Goal: Task Accomplishment & Management: Use online tool/utility

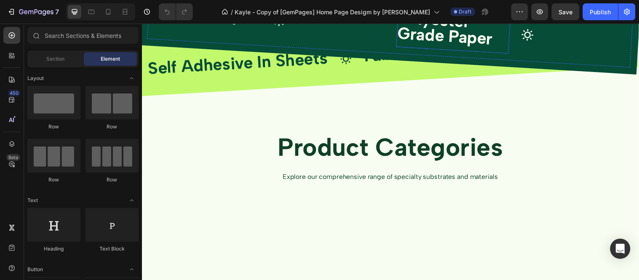
scroll to position [1263, 0]
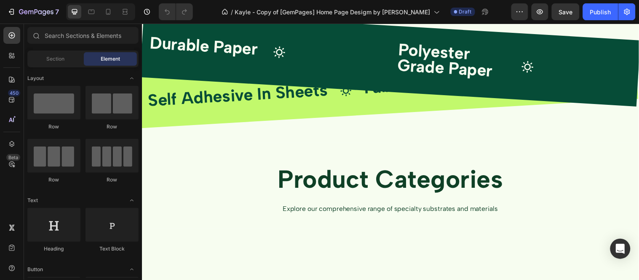
click at [510, 10] on div "/ Kayle - Copy of [GemPages] Home Page Desigm by [PERSON_NAME] Draft" at bounding box center [356, 11] width 312 height 17
click at [515, 9] on button "button" at bounding box center [519, 11] width 17 height 17
click at [541, 16] on icon "button" at bounding box center [539, 12] width 8 height 8
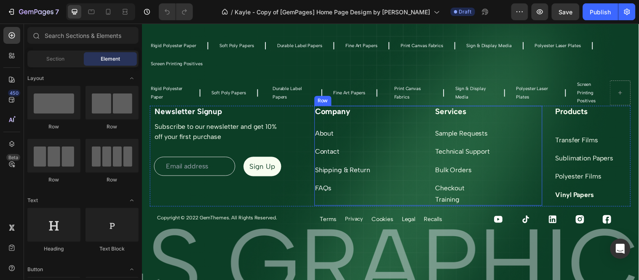
scroll to position [3461, 0]
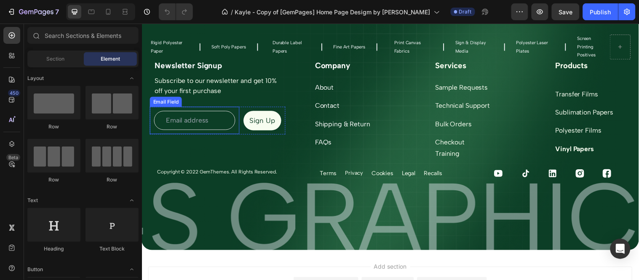
drag, startPoint x: 196, startPoint y: 127, endPoint x: 204, endPoint y: 117, distance: 12.8
click at [196, 127] on input "email" at bounding box center [195, 121] width 83 height 19
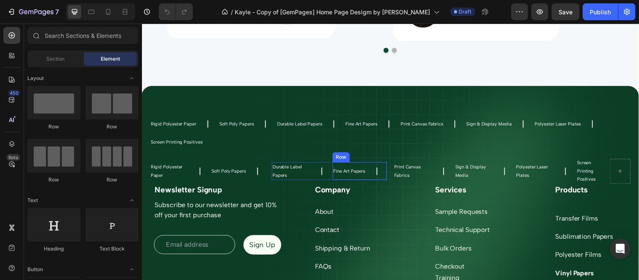
scroll to position [3335, 0]
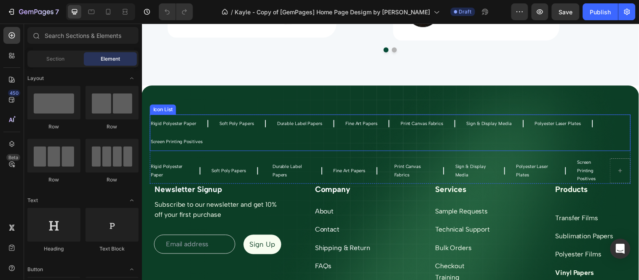
click at [612, 126] on div "Rigid Polyester Paper Text Block Icon Soft Poly Papers Text Block Icon Durable …" at bounding box center [394, 134] width 488 height 37
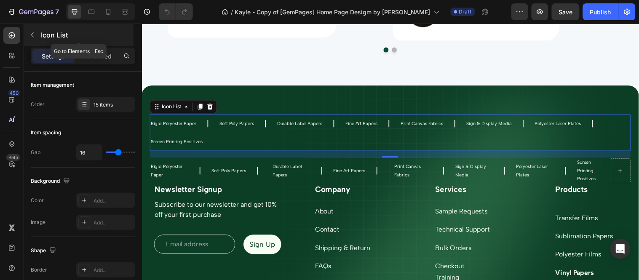
click at [30, 30] on button "button" at bounding box center [32, 34] width 13 height 13
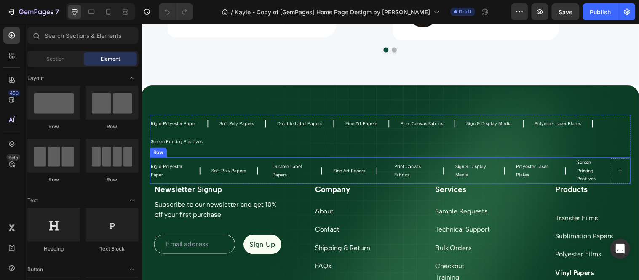
click at [269, 163] on div "Rigid Polyester Paper Text Block Icon Row Soft Poly Papers Text Block Icon Row …" at bounding box center [394, 173] width 488 height 27
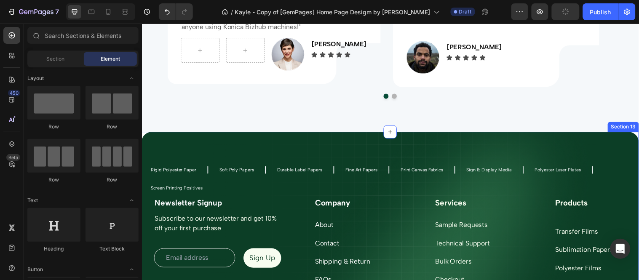
scroll to position [3382, 0]
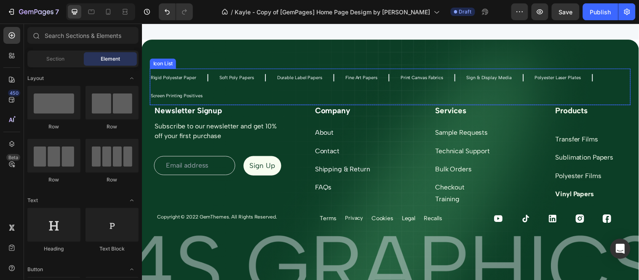
click at [626, 93] on div "Rigid Polyester Paper Text Block Icon Soft Poly Papers Text Block Icon Durable …" at bounding box center [394, 87] width 488 height 37
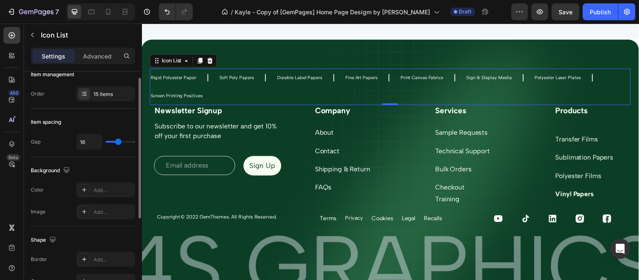
scroll to position [0, 0]
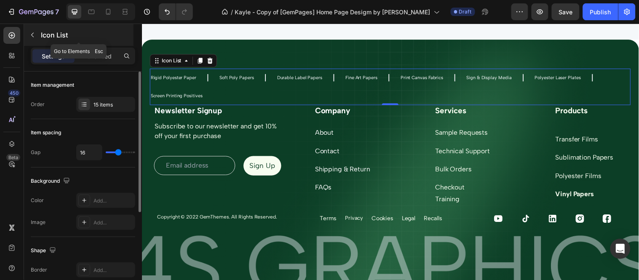
click at [29, 35] on icon "button" at bounding box center [32, 35] width 7 height 7
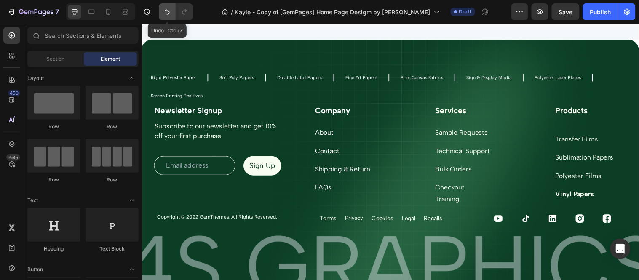
click at [167, 9] on icon "Undo/Redo" at bounding box center [167, 12] width 8 height 8
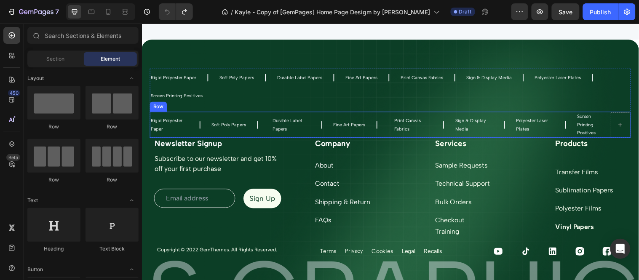
click at [270, 119] on div "Rigid Polyester Paper Text Block Icon Row Soft Poly Papers Text Block Icon Row …" at bounding box center [394, 126] width 488 height 27
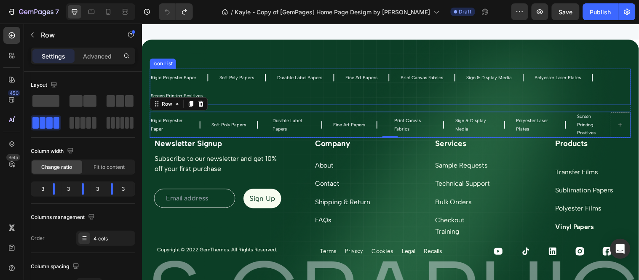
click at [241, 91] on div "Rigid Polyester Paper Text Block Icon Soft Poly Papers Text Block Icon Durable …" at bounding box center [394, 87] width 488 height 37
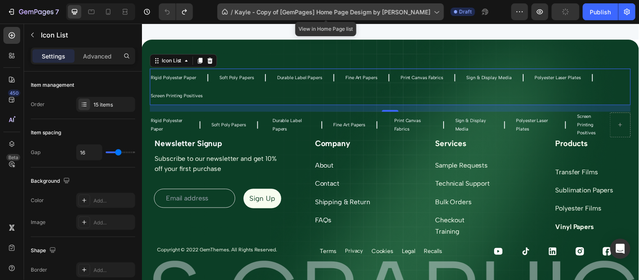
click at [408, 13] on span "Kayle - Copy of [GemPages] Home Page Desigm by [PERSON_NAME]" at bounding box center [332, 12] width 196 height 9
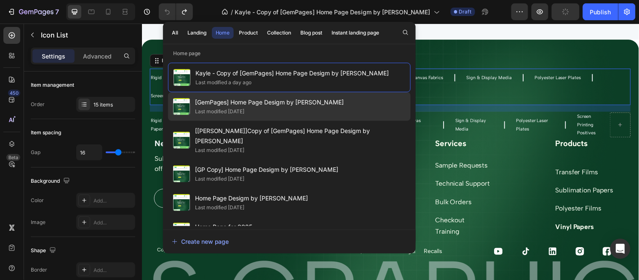
click at [245, 111] on div "Last modified [DATE]" at bounding box center [220, 111] width 50 height 8
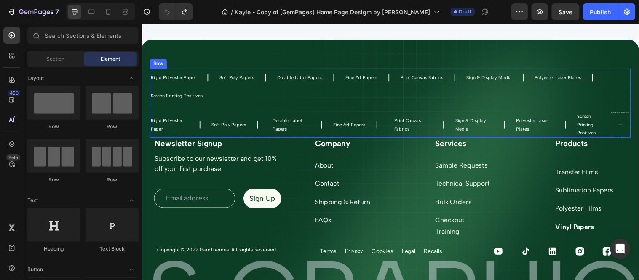
click at [306, 113] on div "Durable Label Papers Text Block Icon Row Fine Art Papers Text Block Icon Row Row" at bounding box center [332, 126] width 117 height 27
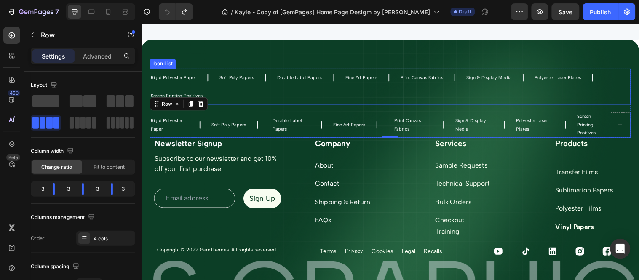
click at [259, 105] on div "Rigid Polyester Paper Text Block Icon Soft Poly Papers Text Block Icon Durable …" at bounding box center [394, 87] width 488 height 37
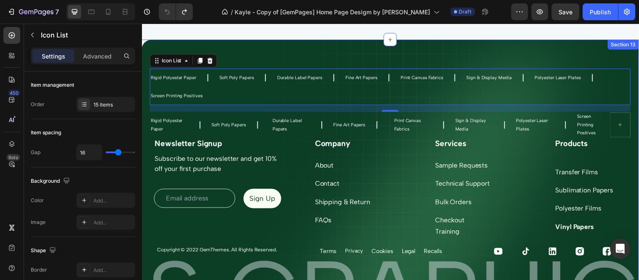
click at [342, 53] on div "Rigid Polyester Paper Text Block Icon Soft Poly Papers Text Block Icon Durable …" at bounding box center [393, 186] width 505 height 293
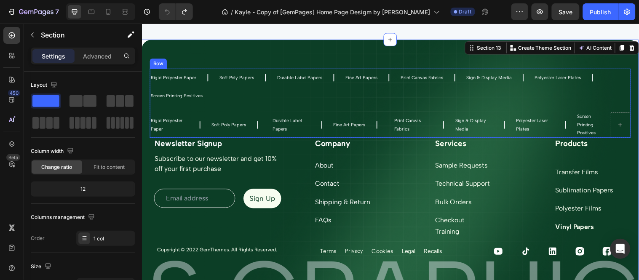
click at [211, 109] on div "Rigid Polyester Paper Text Block Icon Soft Poly Papers Text Block Icon Durable …" at bounding box center [394, 104] width 488 height 70
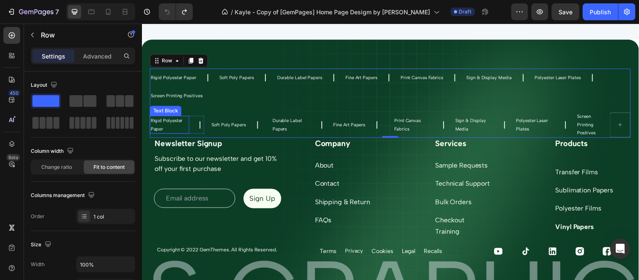
click at [185, 119] on p "Rigid Polyester Paper" at bounding box center [170, 126] width 38 height 17
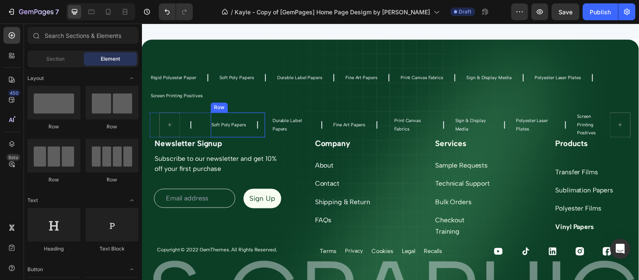
click at [262, 133] on div "Soft Poly Papers Text Block Icon Row" at bounding box center [239, 126] width 55 height 25
click at [213, 128] on div at bounding box center [239, 126] width 55 height 25
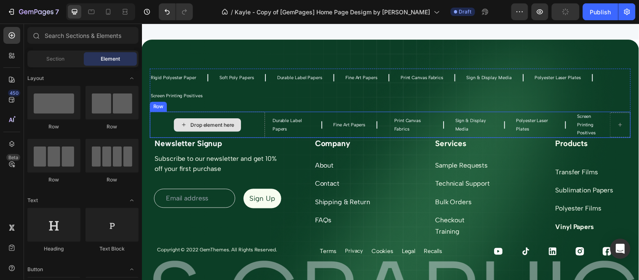
click at [243, 116] on div "Drop element here" at bounding box center [208, 126] width 117 height 27
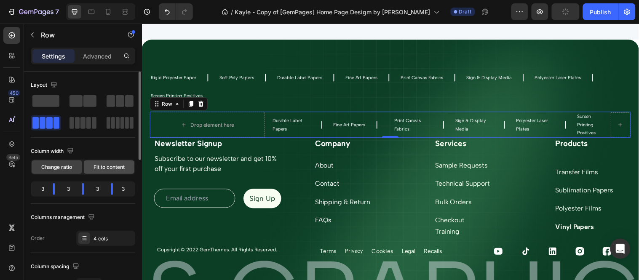
click at [107, 166] on span "Fit to content" at bounding box center [108, 167] width 31 height 8
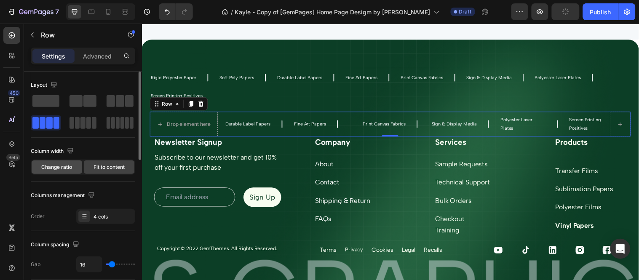
click at [61, 166] on span "Change ratio" at bounding box center [57, 167] width 31 height 8
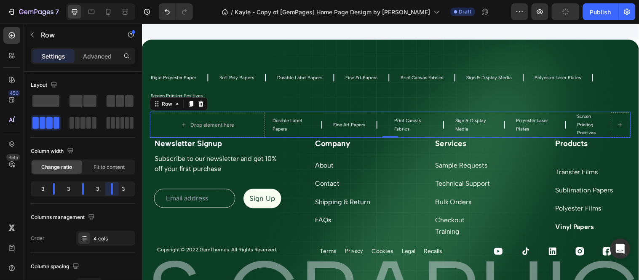
drag, startPoint x: 111, startPoint y: 189, endPoint x: 136, endPoint y: 107, distance: 85.1
click at [111, 0] on body "7 Version history / Kayle - Copy of [GemPages] Home Page Desigm by [PERSON_NAME…" at bounding box center [319, 0] width 639 height 0
click at [290, 125] on p "Durable Label Papers" at bounding box center [293, 126] width 38 height 17
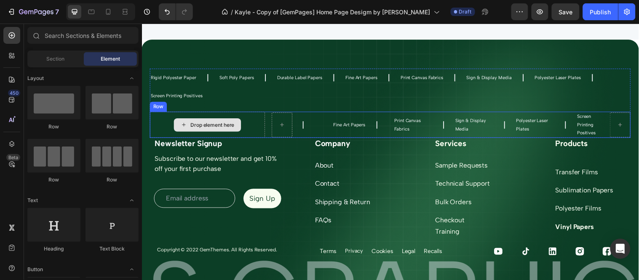
click at [232, 123] on div "Drop element here" at bounding box center [213, 126] width 45 height 7
click at [260, 121] on div "Drop element here" at bounding box center [208, 126] width 117 height 27
click at [237, 93] on div "Rigid Polyester Paper Text Block Icon Soft Poly Papers Text Block Icon Durable …" at bounding box center [394, 87] width 488 height 37
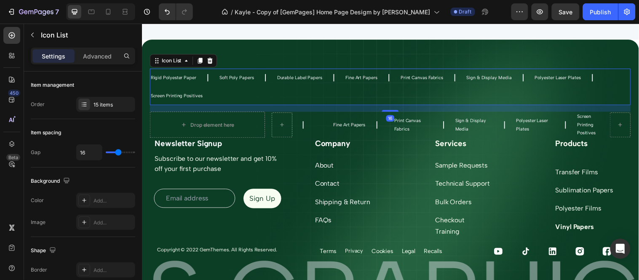
click at [226, 89] on div "Rigid Polyester Paper Text Block Icon Soft Poly Papers Text Block Icon Durable …" at bounding box center [394, 87] width 488 height 37
click at [628, 146] on h2 "Products" at bounding box center [599, 145] width 77 height 12
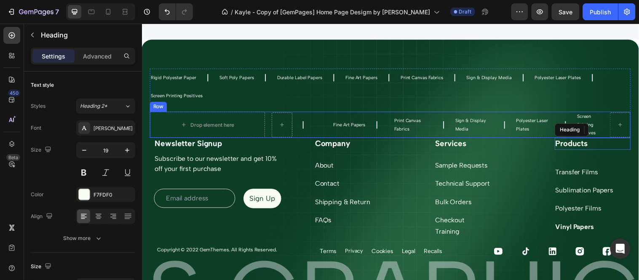
click at [193, 122] on div "Drop element here" at bounding box center [208, 126] width 68 height 13
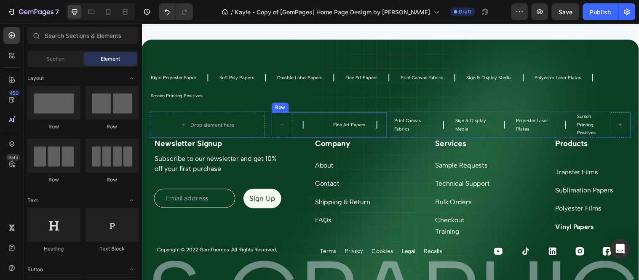
click at [331, 121] on div "Icon Row Fine Art Papers Text Block Icon Row Row" at bounding box center [332, 126] width 117 height 25
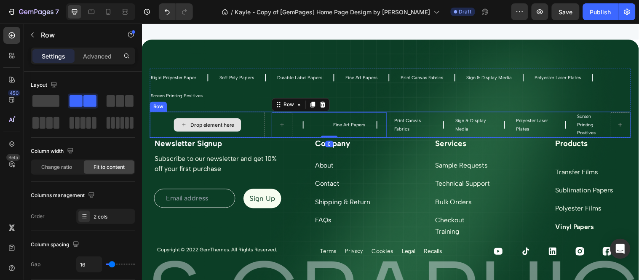
click at [240, 120] on div "Drop element here" at bounding box center [208, 126] width 68 height 13
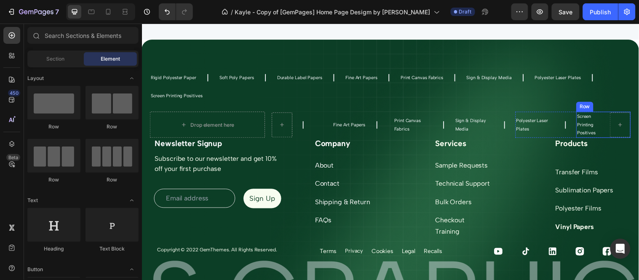
click at [604, 127] on div "Screen Printing Positives Text Block Row" at bounding box center [610, 126] width 55 height 27
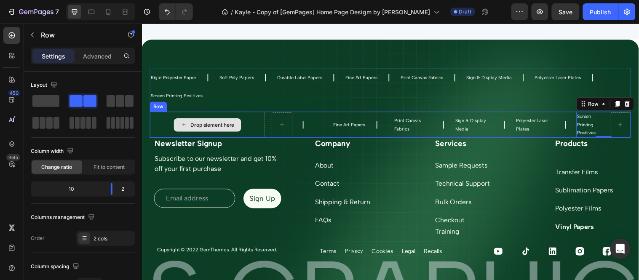
click at [154, 113] on div "Drop element here" at bounding box center [208, 126] width 117 height 27
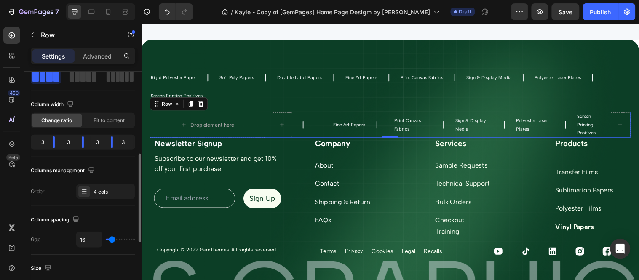
scroll to position [93, 0]
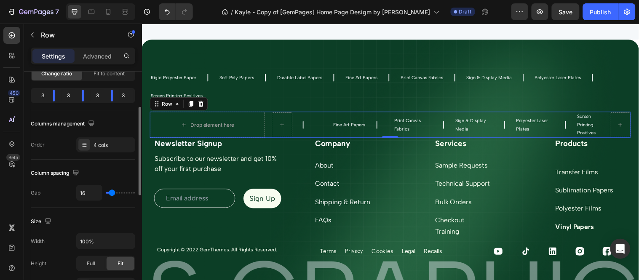
type input "0"
type input "27"
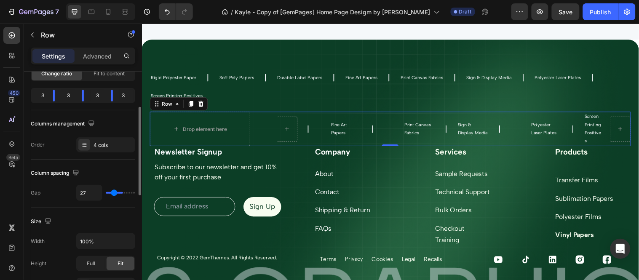
type input "64"
type input "74"
type input "94"
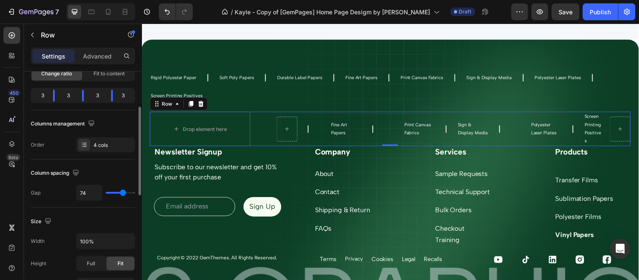
type input "94"
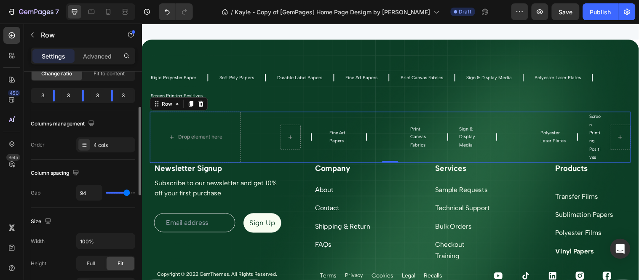
type input "74"
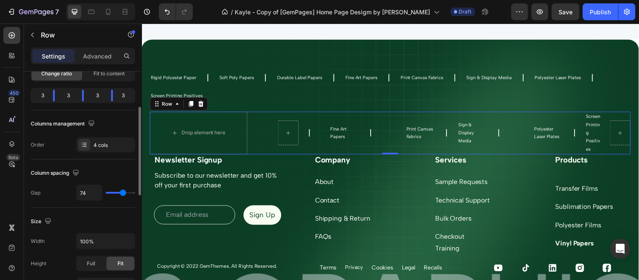
type input "0"
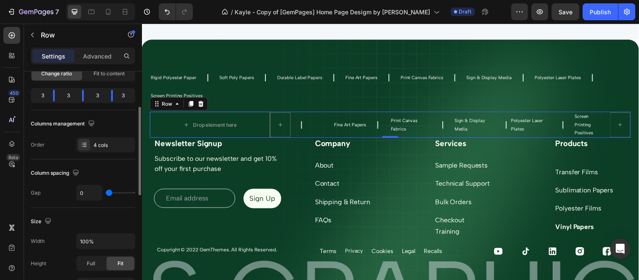
drag, startPoint x: 112, startPoint y: 194, endPoint x: 65, endPoint y: 198, distance: 47.3
type input "0"
click at [106, 194] on input "range" at bounding box center [120, 193] width 29 height 2
click at [165, 19] on button "Undo/Redo" at bounding box center [167, 11] width 17 height 17
type input "16"
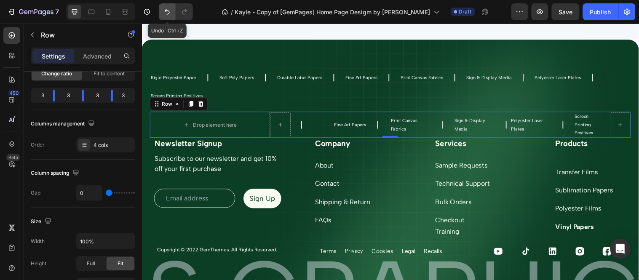
type input "16"
click at [165, 19] on button "Undo/Redo" at bounding box center [167, 11] width 17 height 17
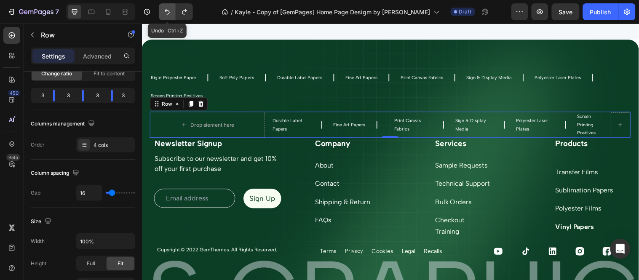
click at [165, 19] on button "Undo/Redo" at bounding box center [167, 11] width 17 height 17
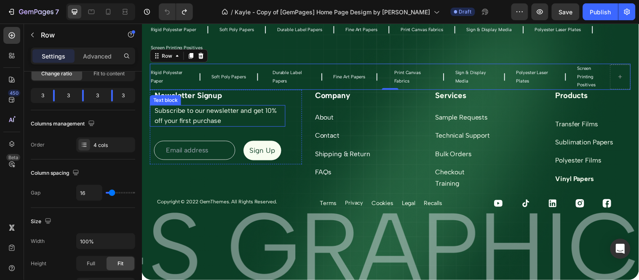
scroll to position [3411, 0]
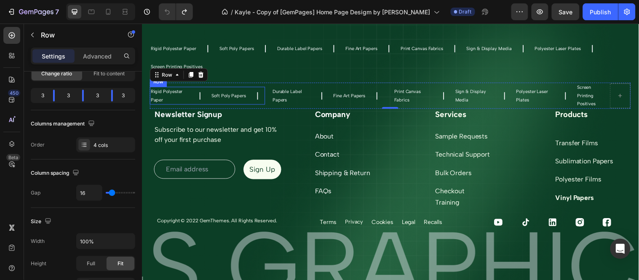
click at [204, 89] on div "Rigid Polyester Paper Text Block Icon Row Soft Poly Papers Text Block Icon Row …" at bounding box center [208, 97] width 117 height 19
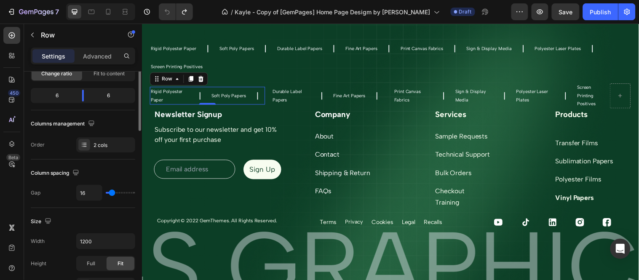
scroll to position [47, 0]
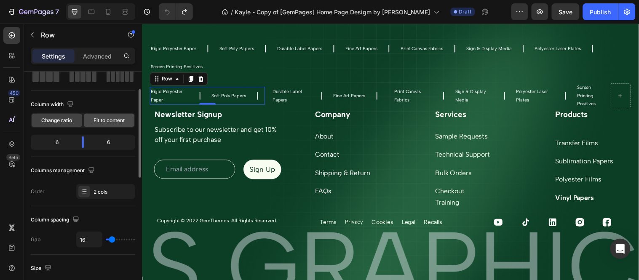
click at [109, 120] on span "Fit to content" at bounding box center [108, 121] width 31 height 8
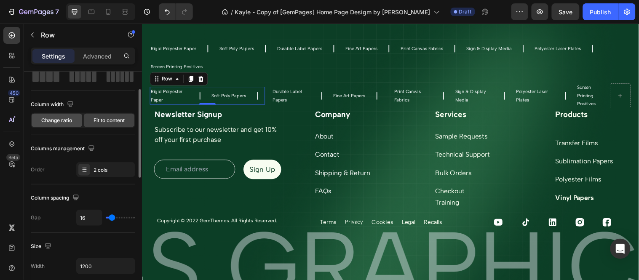
click at [69, 118] on span "Change ratio" at bounding box center [57, 121] width 31 height 8
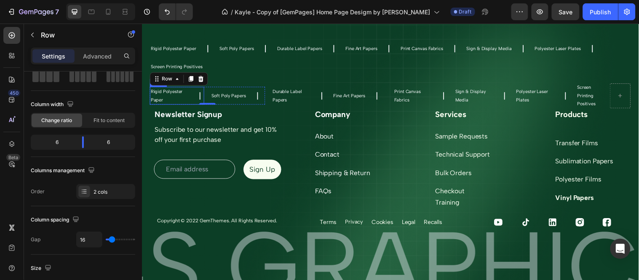
click at [189, 94] on div "Rigid Polyester Paper Text Block Icon Row" at bounding box center [177, 97] width 55 height 19
drag, startPoint x: 111, startPoint y: 139, endPoint x: 59, endPoint y: 146, distance: 52.2
click at [59, 0] on body "7 Version history / Kayle - Copy of [GemPages] Home Page Desigm by [PERSON_NAME…" at bounding box center [319, 0] width 639 height 0
drag, startPoint x: 66, startPoint y: 145, endPoint x: 152, endPoint y: 141, distance: 85.5
click at [152, 0] on body "7 Version history / Kayle - Copy of [GemPages] Home Page Desigm by [PERSON_NAME…" at bounding box center [319, 0] width 639 height 0
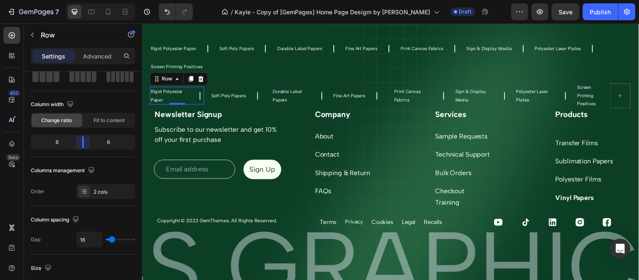
drag, startPoint x: 116, startPoint y: 139, endPoint x: 83, endPoint y: 144, distance: 33.6
click at [83, 0] on body "7 Version history / Kayle - Copy of [GemPages] Home Page Desigm by [PERSON_NAME…" at bounding box center [319, 0] width 639 height 0
click at [117, 121] on span "Fit to content" at bounding box center [108, 121] width 31 height 8
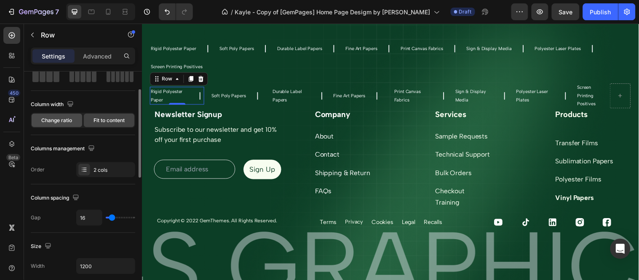
click at [50, 123] on span "Change ratio" at bounding box center [57, 121] width 31 height 8
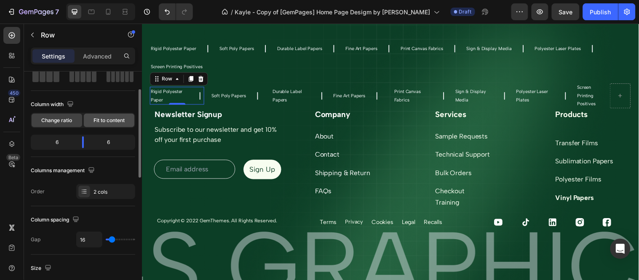
click at [90, 117] on div "Fit to content" at bounding box center [109, 120] width 51 height 13
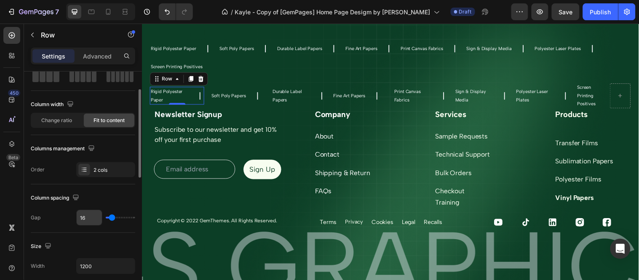
drag, startPoint x: 108, startPoint y: 220, endPoint x: 87, endPoint y: 222, distance: 20.7
click at [87, 222] on div "16" at bounding box center [105, 218] width 59 height 16
type input "0"
type input "27"
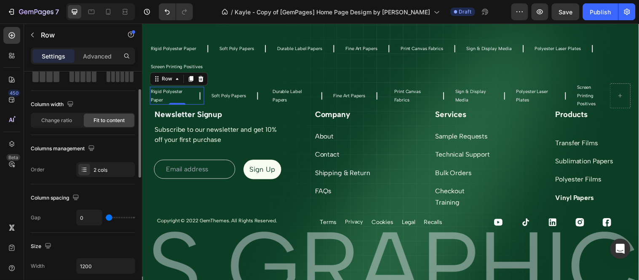
type input "27"
type input "37"
type input "84"
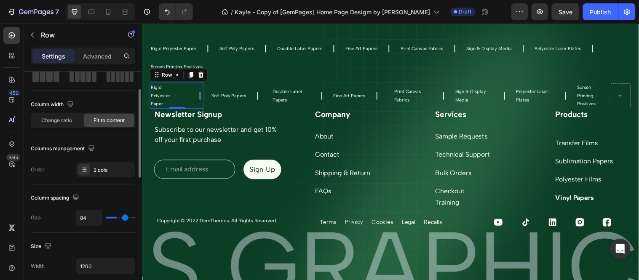
type input "0"
drag, startPoint x: 111, startPoint y: 217, endPoint x: 69, endPoint y: 221, distance: 42.3
type input "0"
click at [106, 218] on input "range" at bounding box center [120, 218] width 29 height 2
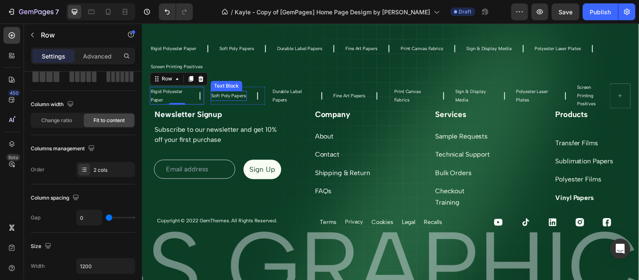
click at [215, 96] on p "Soft Poly Papers" at bounding box center [230, 97] width 35 height 8
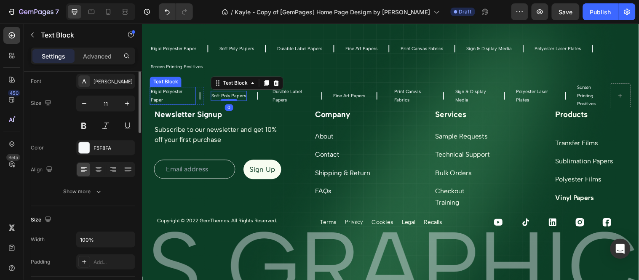
scroll to position [0, 0]
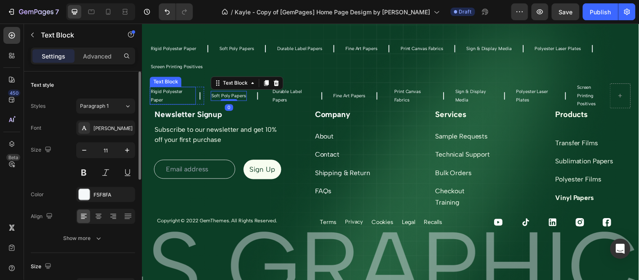
click at [172, 98] on p "Rigid Polyester Paper" at bounding box center [173, 96] width 45 height 17
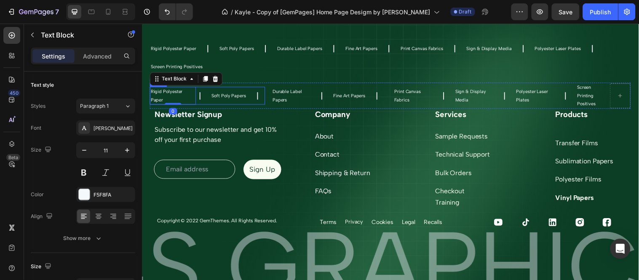
click at [212, 93] on div "Soft Poly Papers" at bounding box center [230, 97] width 37 height 10
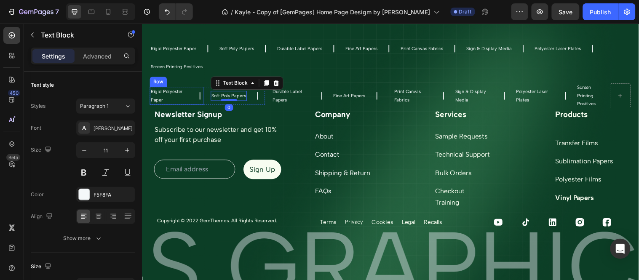
click at [199, 104] on div "Rigid Polyester Paper Text Block Icon Row" at bounding box center [177, 97] width 55 height 19
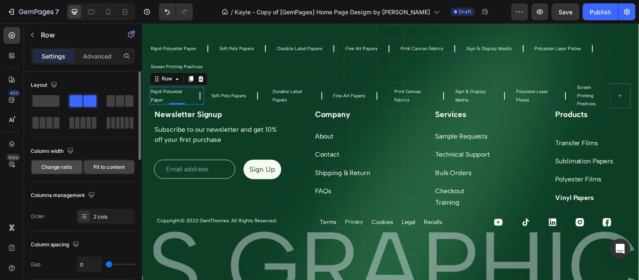
click at [76, 167] on div "Change ratio" at bounding box center [57, 166] width 51 height 13
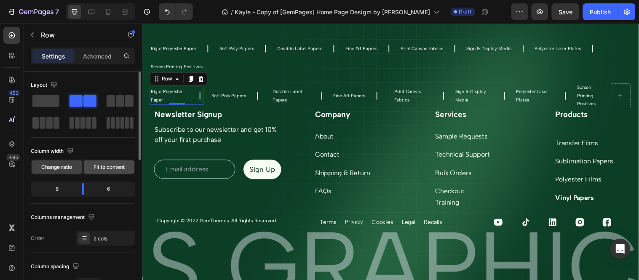
click at [104, 167] on span "Fit to content" at bounding box center [108, 167] width 31 height 8
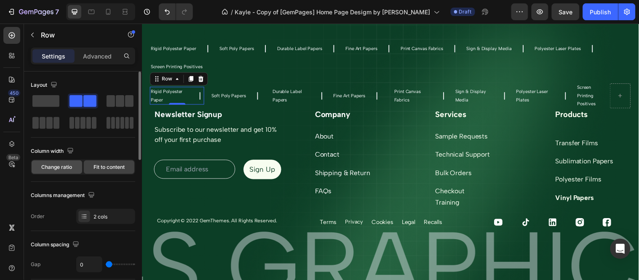
click at [70, 173] on div "Change ratio" at bounding box center [57, 166] width 51 height 13
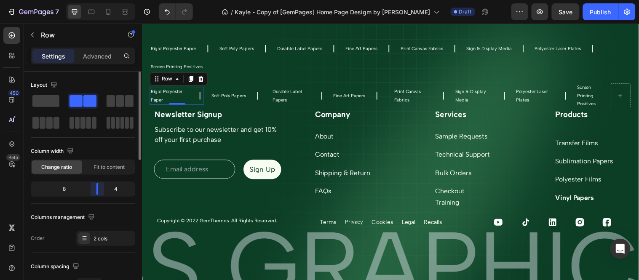
drag, startPoint x: 85, startPoint y: 186, endPoint x: 91, endPoint y: 186, distance: 6.3
click at [112, 0] on body "7 Version history / Kayle - Copy of [GemPages] Home Page Desigm by [PERSON_NAME…" at bounding box center [319, 0] width 639 height 0
drag, startPoint x: 91, startPoint y: 186, endPoint x: 66, endPoint y: 190, distance: 25.5
click at [66, 190] on div "9" at bounding box center [64, 189] width 64 height 12
drag, startPoint x: 102, startPoint y: 187, endPoint x: 80, endPoint y: 192, distance: 22.8
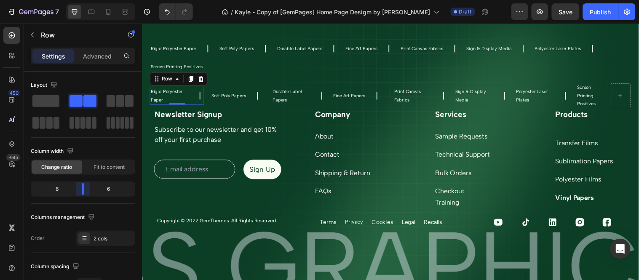
click at [80, 0] on body "7 Version history / Kayle - Copy of [GemPages] Home Page Desigm by [PERSON_NAME…" at bounding box center [319, 0] width 639 height 0
click at [229, 49] on p "Soft Poly Papers" at bounding box center [238, 49] width 35 height 8
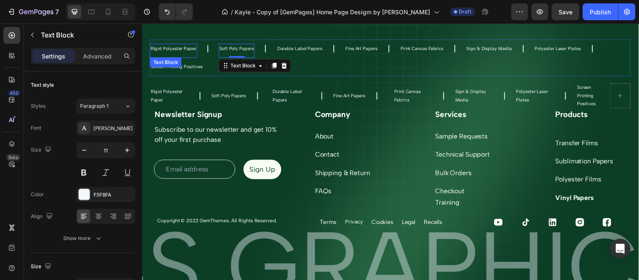
click at [167, 48] on p "Rigid Polyester Paper" at bounding box center [174, 49] width 46 height 8
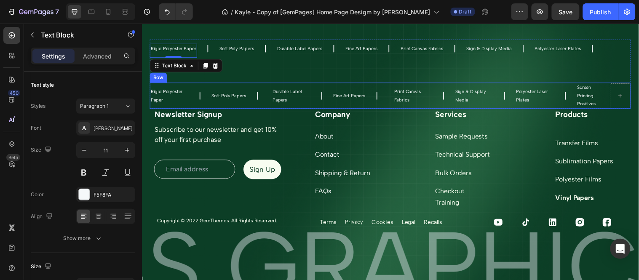
click at [199, 86] on div "Rigid Polyester Paper Text Block Icon Row Soft Poly Papers Text Block Icon Row …" at bounding box center [208, 96] width 117 height 27
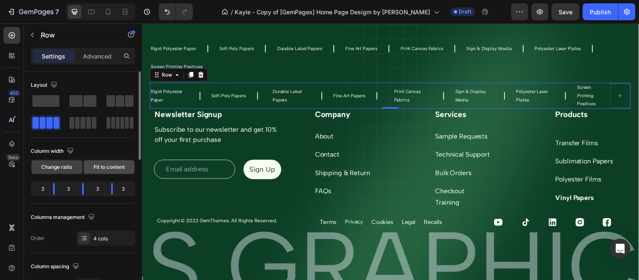
click at [114, 168] on span "Fit to content" at bounding box center [108, 167] width 31 height 8
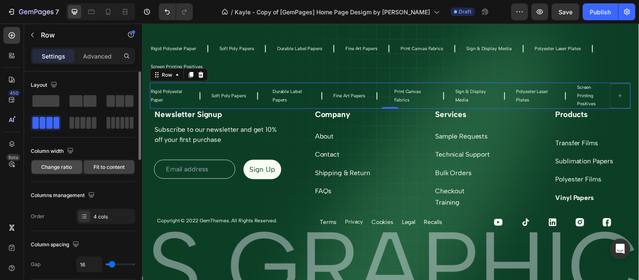
click at [51, 166] on span "Change ratio" at bounding box center [57, 167] width 31 height 8
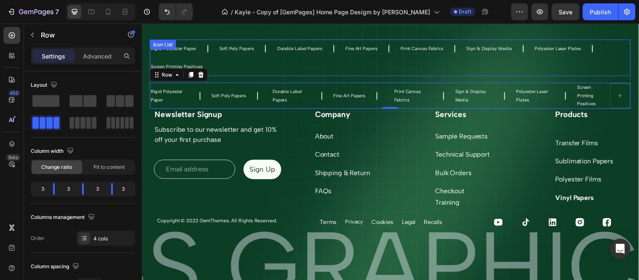
click at [356, 56] on div "Fine Art Papers Text Block" at bounding box center [365, 49] width 34 height 19
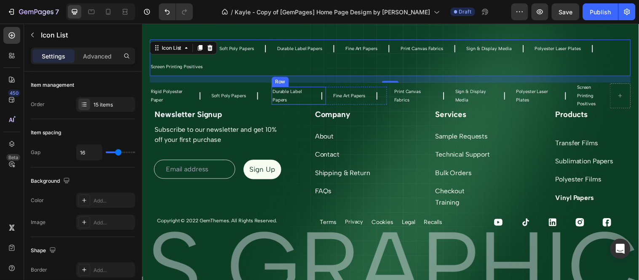
click at [313, 96] on div "Durable Label Papers Text Block Icon Row" at bounding box center [301, 97] width 55 height 19
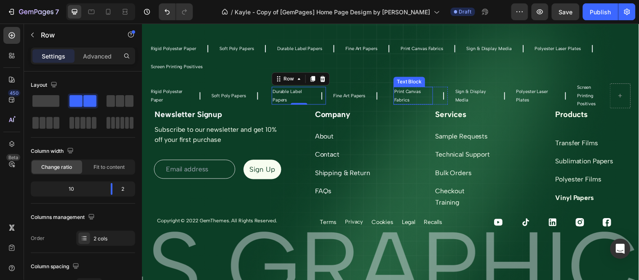
click at [405, 103] on p "Print Canvas Fabrics" at bounding box center [417, 96] width 38 height 17
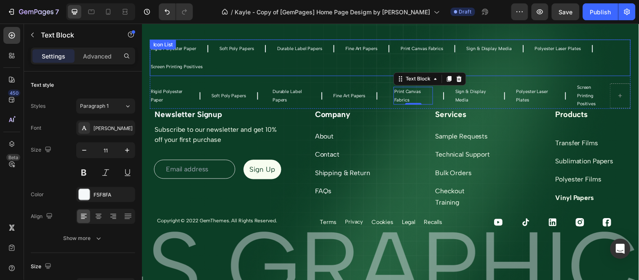
click at [285, 64] on div "Rigid Polyester Paper Text Block Icon Soft Poly Papers Text Block Icon Durable …" at bounding box center [394, 58] width 488 height 37
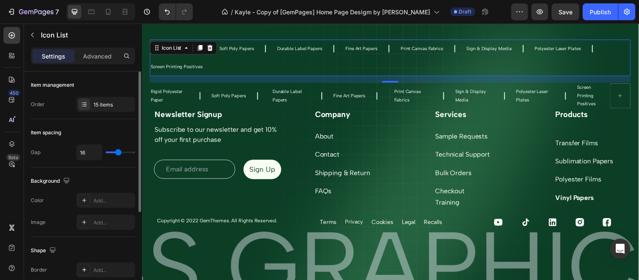
type input "0"
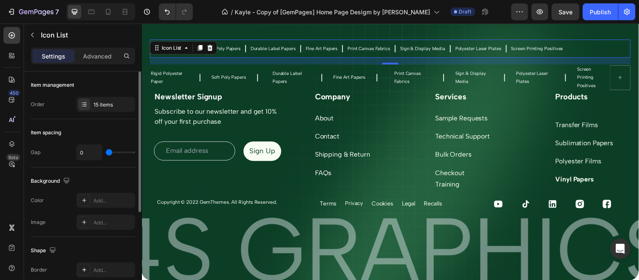
type input "24"
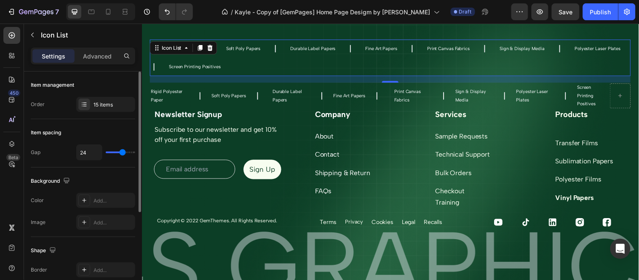
type input "14"
type input "0"
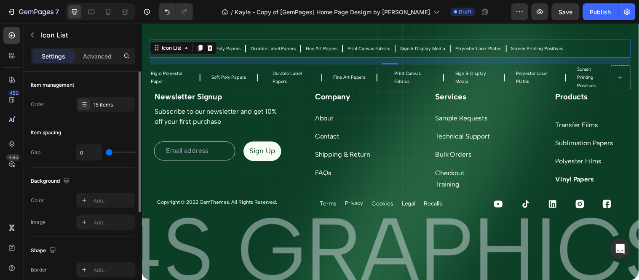
drag, startPoint x: 117, startPoint y: 149, endPoint x: 90, endPoint y: 154, distance: 27.3
type input "0"
click at [106, 153] on input "range" at bounding box center [120, 153] width 29 height 2
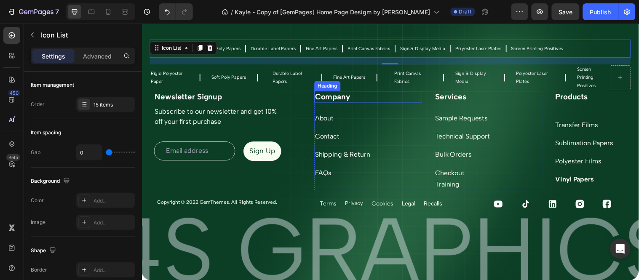
click at [401, 100] on p "Company" at bounding box center [372, 98] width 108 height 11
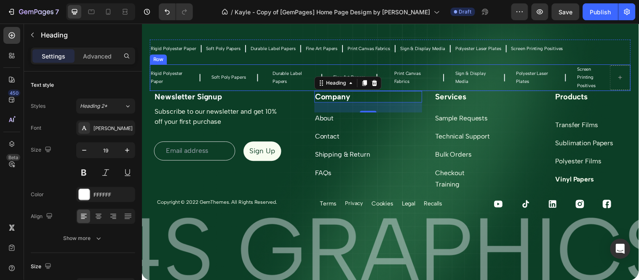
click at [262, 88] on div "Rigid Polyester Paper Text Block Icon Row Soft Poly Papers Text Block Icon Row …" at bounding box center [208, 78] width 117 height 27
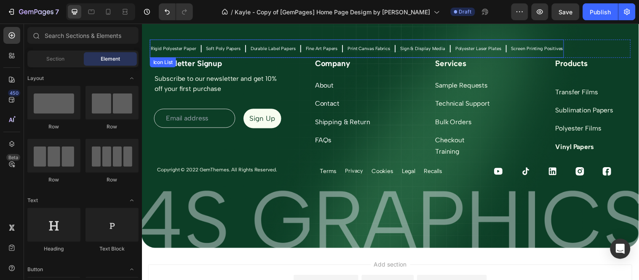
click at [285, 41] on div "Durable Label Papers Text Block" at bounding box center [275, 49] width 48 height 19
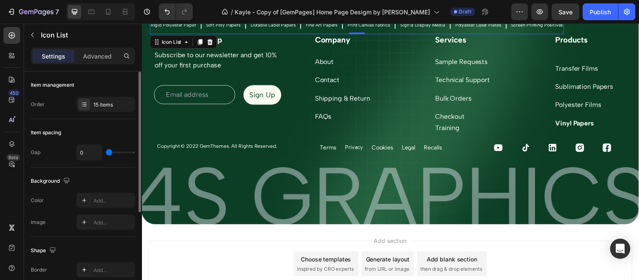
scroll to position [3365, 0]
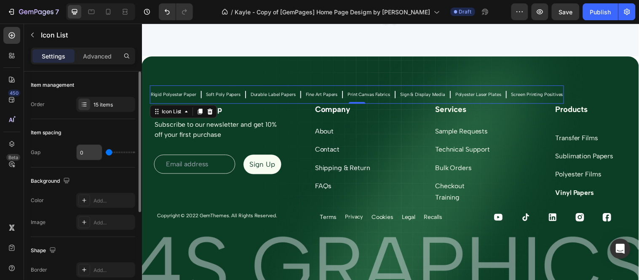
click at [86, 156] on input "0" at bounding box center [89, 152] width 25 height 15
type input "2"
type input "220"
type input "40"
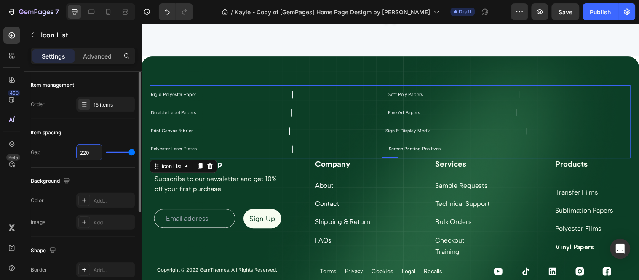
type input "22"
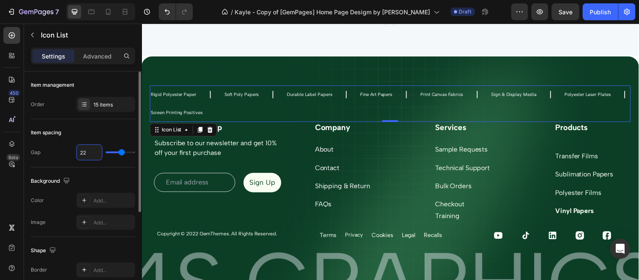
type input "2"
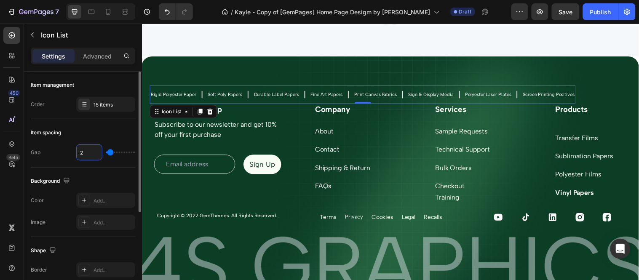
type input "2"
click at [85, 168] on div "Item management Order 15 items" at bounding box center [83, 202] width 104 height 69
click at [93, 48] on div "Settings Advanced" at bounding box center [83, 56] width 104 height 17
click at [93, 55] on p "Advanced" at bounding box center [97, 56] width 29 height 9
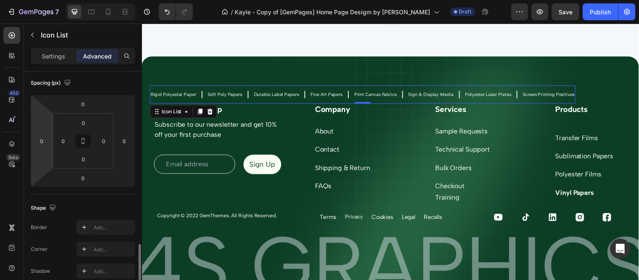
scroll to position [187, 0]
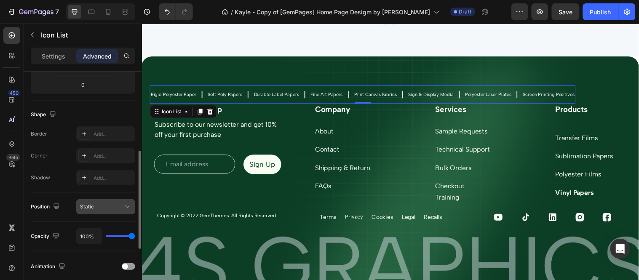
click at [104, 204] on div "Static" at bounding box center [101, 207] width 43 height 8
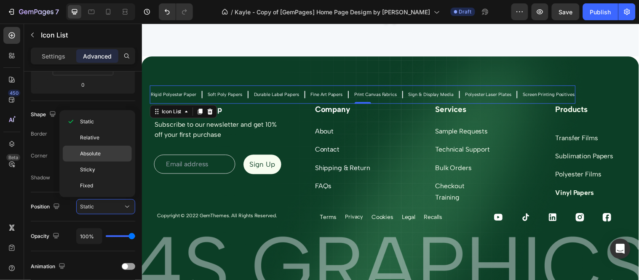
click at [102, 153] on p "Absolute" at bounding box center [104, 154] width 48 height 8
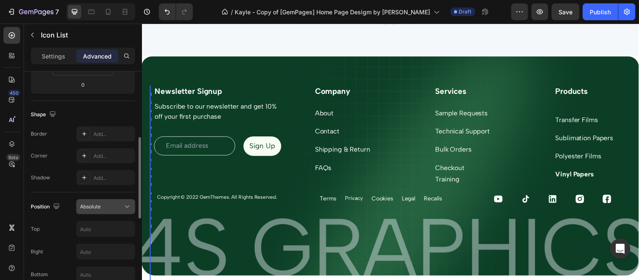
click at [111, 207] on div "Absolute" at bounding box center [101, 207] width 43 height 8
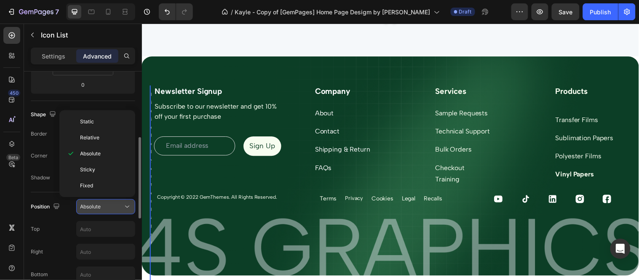
click at [111, 207] on div "Absolute" at bounding box center [101, 207] width 43 height 8
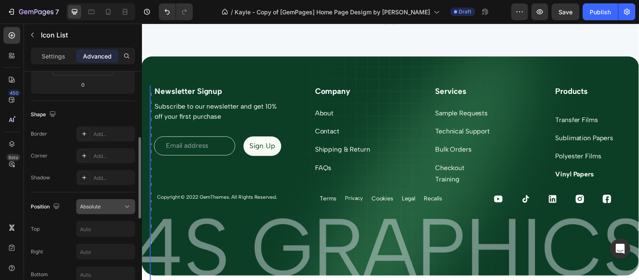
click at [111, 207] on div "Absolute" at bounding box center [101, 207] width 43 height 8
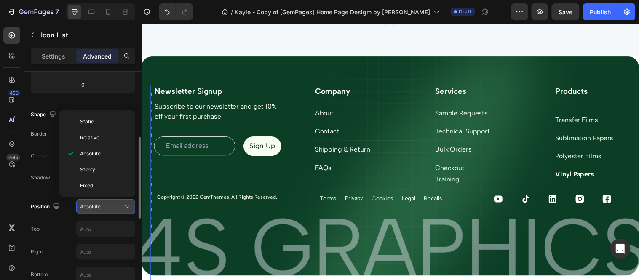
click at [111, 207] on div "Absolute" at bounding box center [101, 207] width 43 height 8
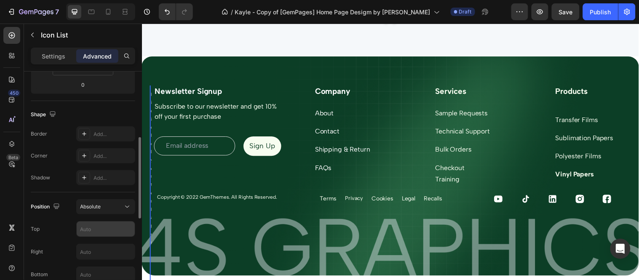
click at [98, 224] on input "text" at bounding box center [106, 228] width 58 height 15
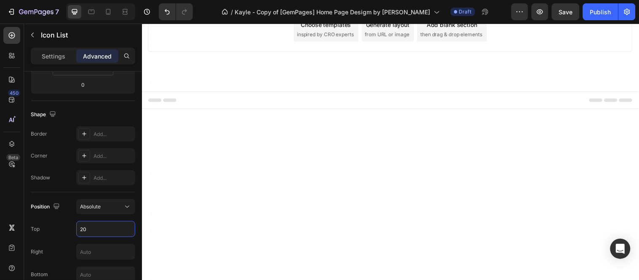
scroll to position [3295, 0]
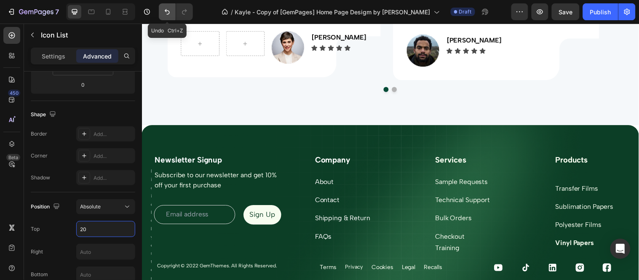
type input "20"
click at [165, 15] on icon "Undo/Redo" at bounding box center [167, 12] width 8 height 8
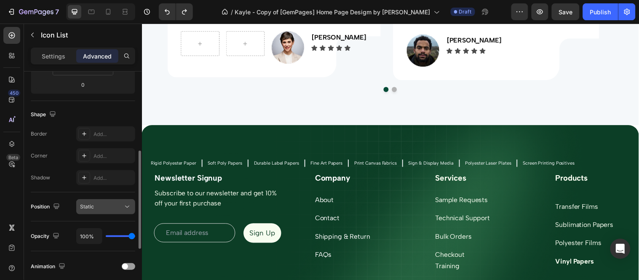
click at [118, 207] on div "Static" at bounding box center [101, 207] width 43 height 8
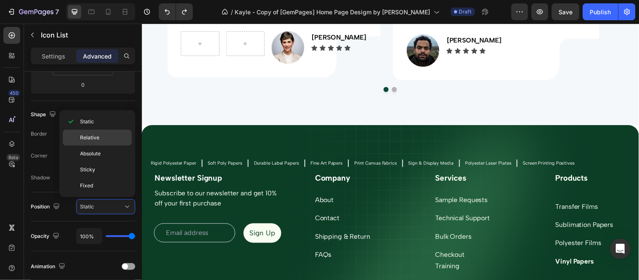
click at [113, 139] on p "Relative" at bounding box center [104, 138] width 48 height 8
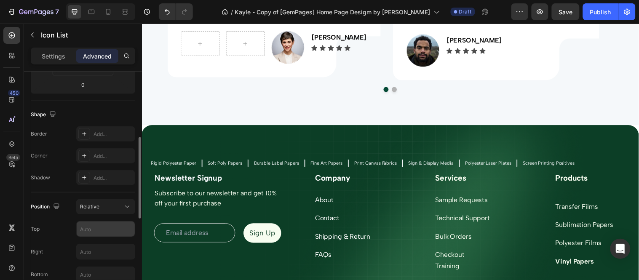
click at [91, 230] on input "text" at bounding box center [106, 228] width 58 height 15
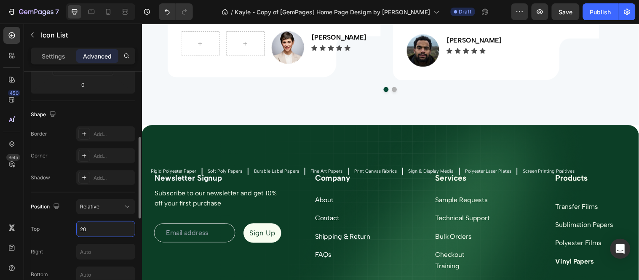
type input "2"
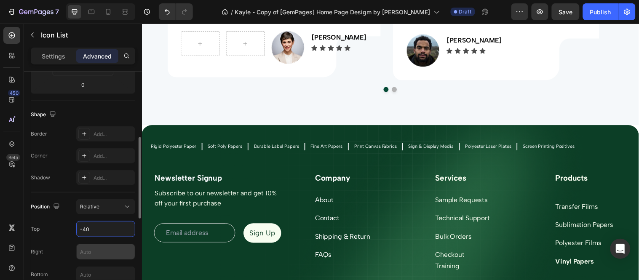
scroll to position [234, 0]
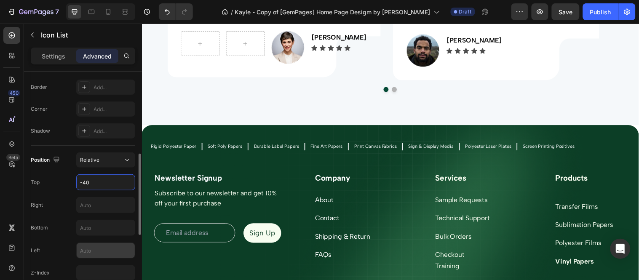
type input "-40"
click at [103, 253] on input "text" at bounding box center [106, 250] width 58 height 15
type input "2"
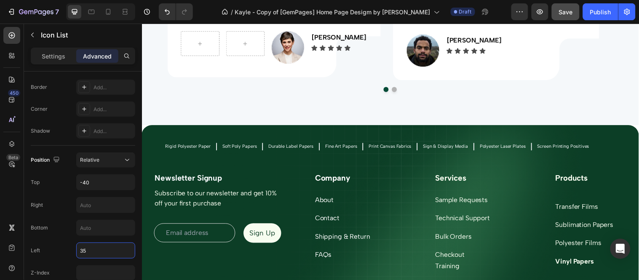
type input "35"
click at [573, 13] on button "Save" at bounding box center [565, 11] width 28 height 17
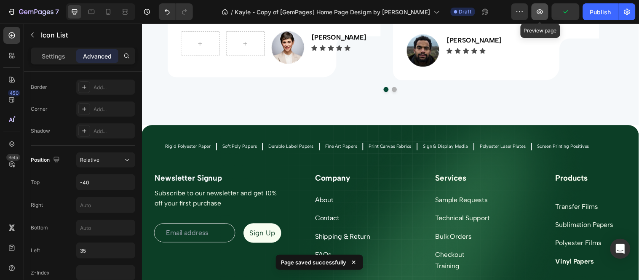
click at [548, 14] on button "button" at bounding box center [539, 11] width 17 height 17
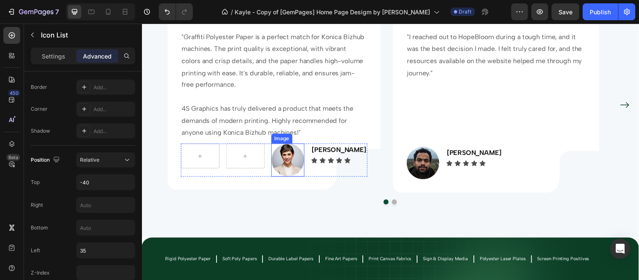
scroll to position [3202, 0]
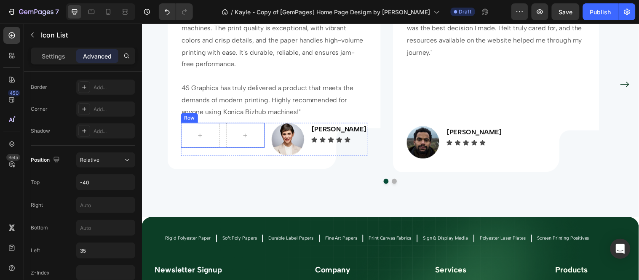
click at [234, 141] on div "Row" at bounding box center [223, 136] width 85 height 25
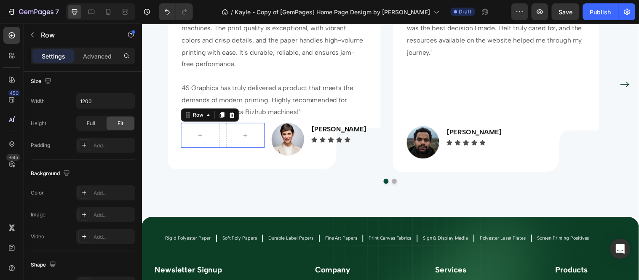
scroll to position [0, 0]
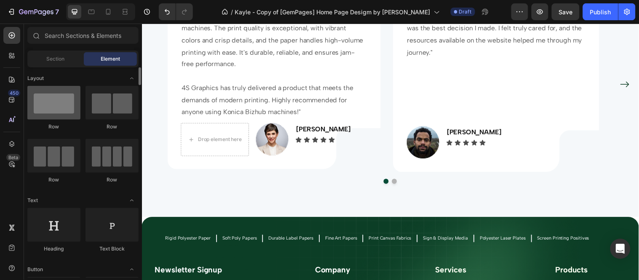
click at [66, 105] on div at bounding box center [53, 103] width 53 height 34
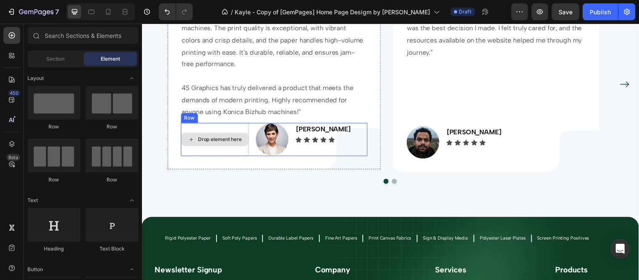
click at [246, 128] on div "Drop element here" at bounding box center [215, 141] width 69 height 34
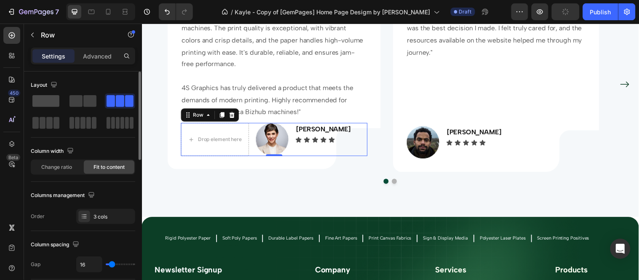
click at [59, 99] on span at bounding box center [45, 101] width 27 height 12
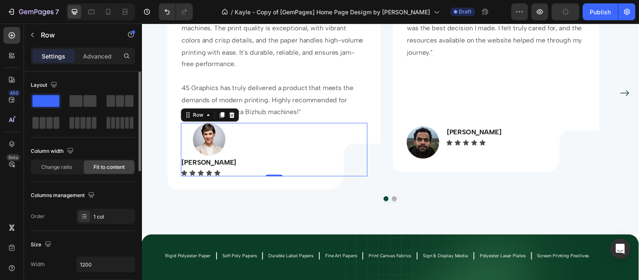
scroll to position [3210, 0]
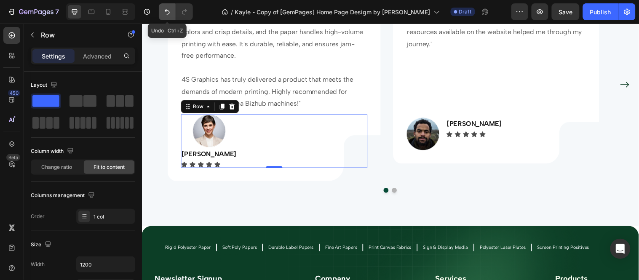
click at [168, 13] on icon "Undo/Redo" at bounding box center [167, 12] width 8 height 8
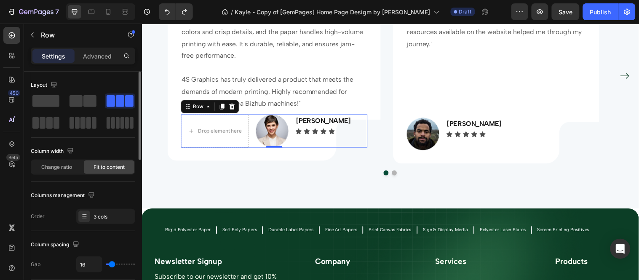
scroll to position [3202, 0]
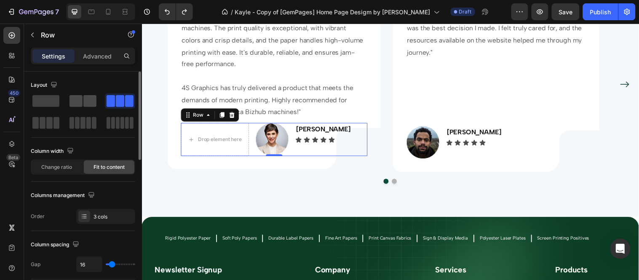
click at [76, 99] on span at bounding box center [75, 101] width 13 height 12
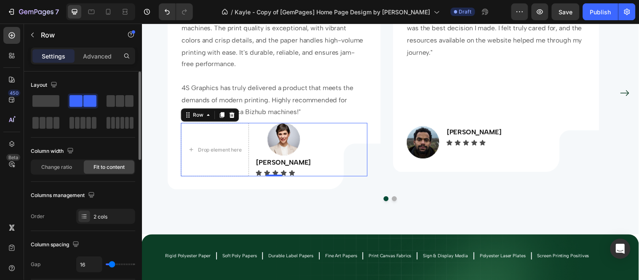
scroll to position [3210, 0]
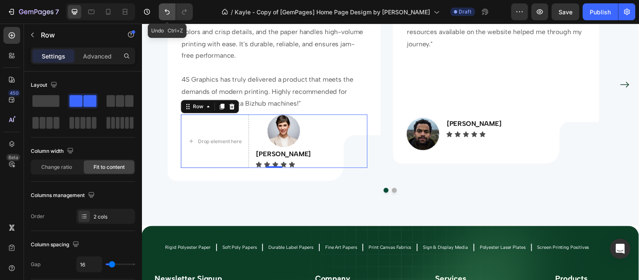
click at [167, 13] on icon "Undo/Redo" at bounding box center [167, 12] width 8 height 8
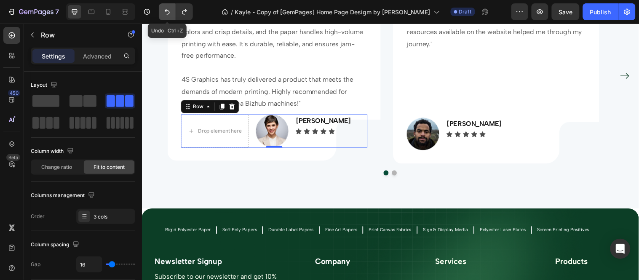
scroll to position [3202, 0]
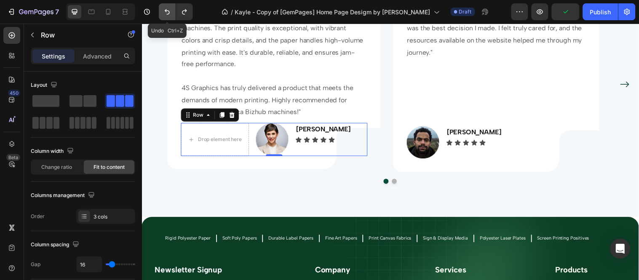
click at [167, 13] on icon "Undo/Redo" at bounding box center [167, 12] width 8 height 8
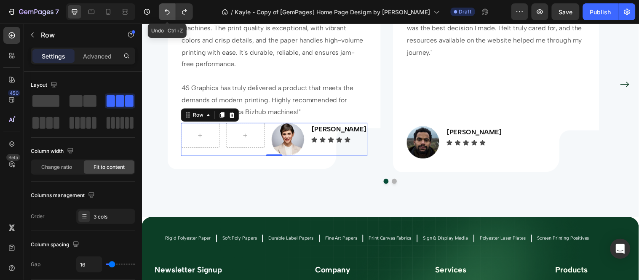
click at [167, 13] on icon "Undo/Redo" at bounding box center [167, 12] width 8 height 8
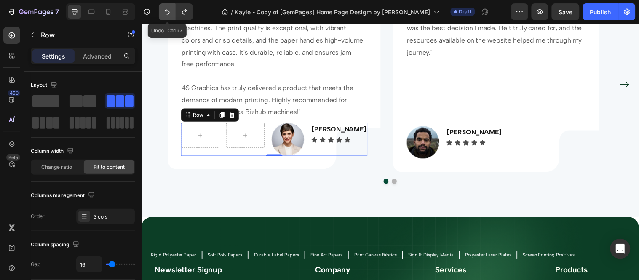
click at [167, 13] on icon "Undo/Redo" at bounding box center [167, 12] width 8 height 8
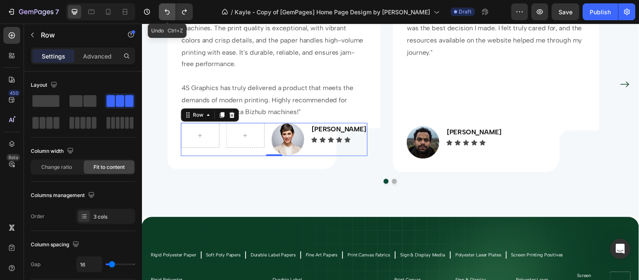
click at [167, 13] on icon "Undo/Redo" at bounding box center [167, 12] width 8 height 8
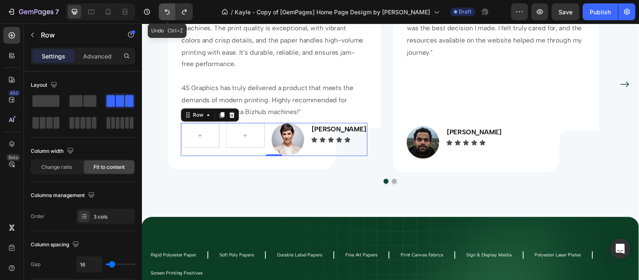
click at [167, 13] on icon "Undo/Redo" at bounding box center [167, 12] width 8 height 8
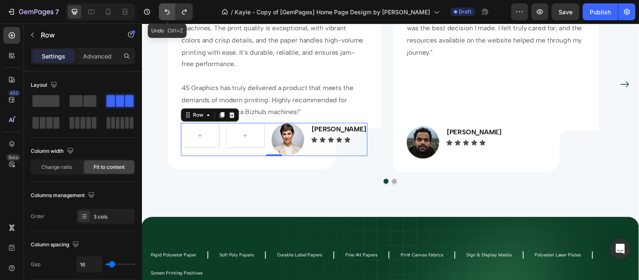
click at [167, 13] on icon "Undo/Redo" at bounding box center [167, 12] width 8 height 8
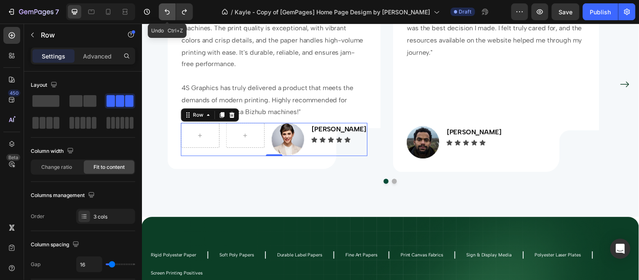
click at [167, 13] on icon "Undo/Redo" at bounding box center [167, 12] width 8 height 8
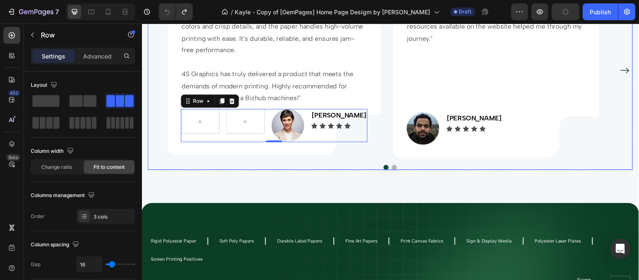
scroll to position [3295, 0]
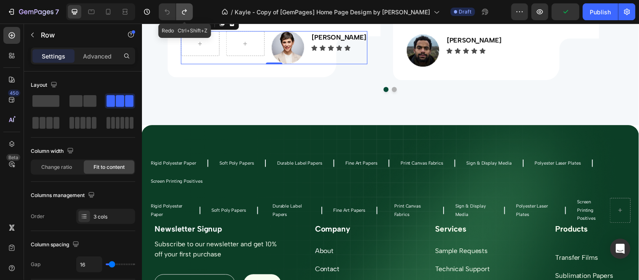
click at [181, 13] on icon "Undo/Redo" at bounding box center [184, 12] width 8 height 8
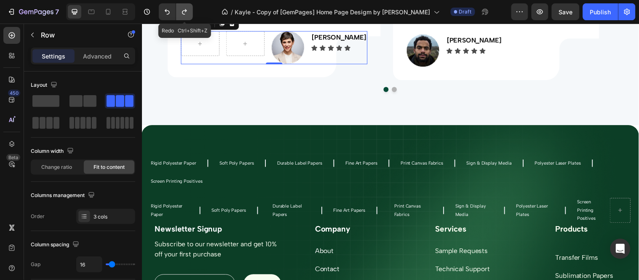
click at [181, 13] on icon "Undo/Redo" at bounding box center [184, 12] width 8 height 8
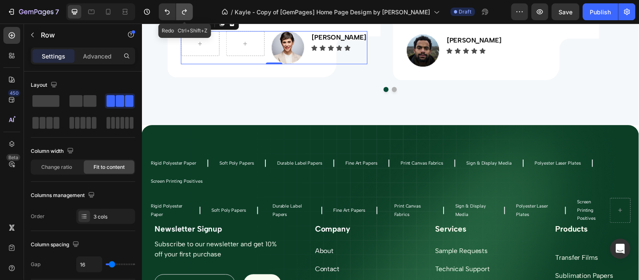
click at [181, 13] on icon "Undo/Redo" at bounding box center [184, 12] width 8 height 8
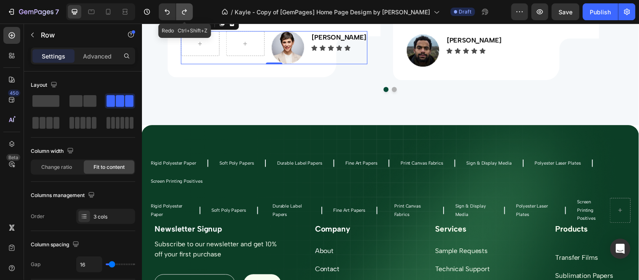
click at [181, 13] on icon "Undo/Redo" at bounding box center [184, 12] width 8 height 8
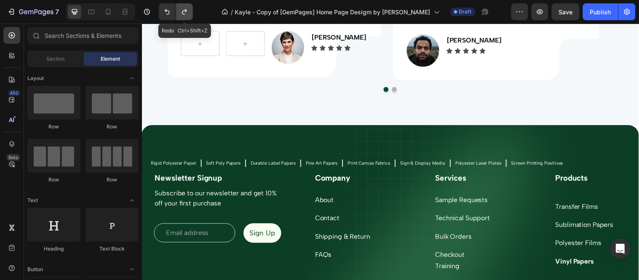
click at [190, 11] on button "Undo/Redo" at bounding box center [184, 11] width 17 height 17
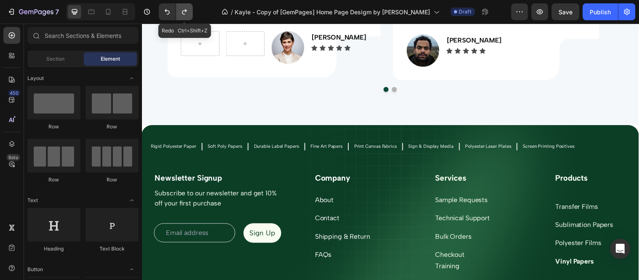
click at [190, 11] on button "Undo/Redo" at bounding box center [184, 11] width 17 height 17
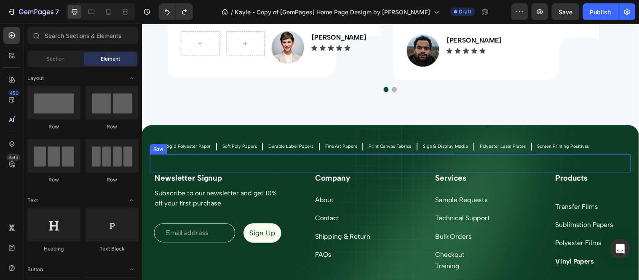
click at [247, 170] on div "Rigid Polyester Paper Text Block Icon Soft Poly Papers Text Block Icon Durable …" at bounding box center [366, 165] width 432 height 19
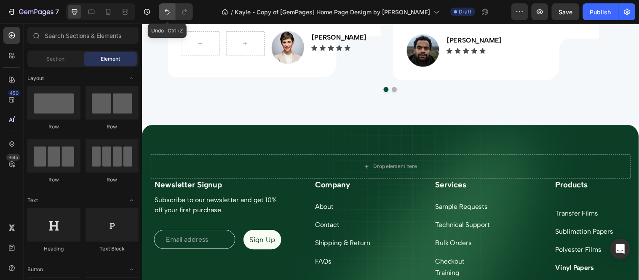
click at [167, 19] on button "Undo/Redo" at bounding box center [167, 11] width 17 height 17
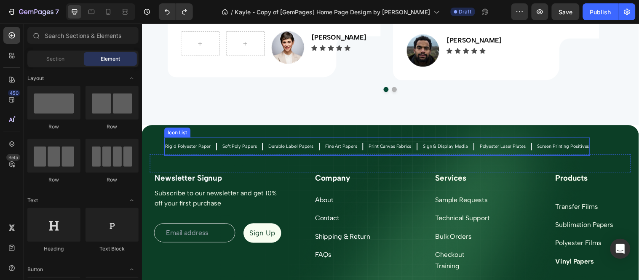
click at [362, 142] on div "Icon" at bounding box center [366, 148] width 8 height 17
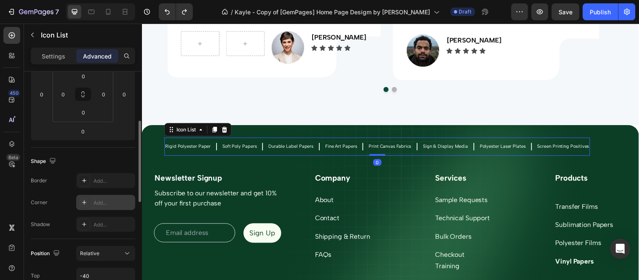
scroll to position [234, 0]
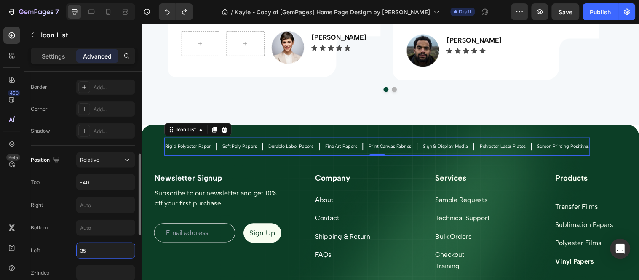
click at [86, 249] on input "35" at bounding box center [106, 250] width 58 height 15
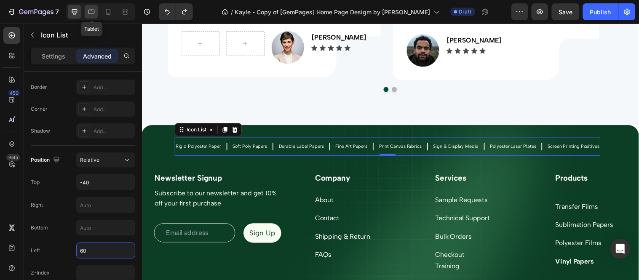
type input "60"
click at [87, 9] on icon at bounding box center [91, 12] width 8 height 8
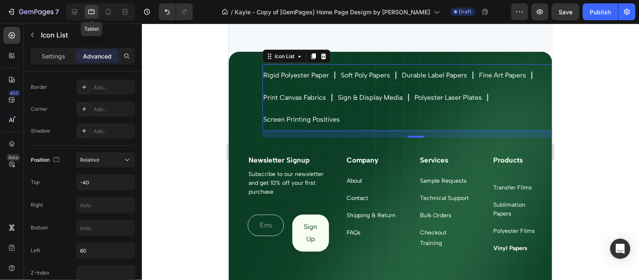
scroll to position [3463, 0]
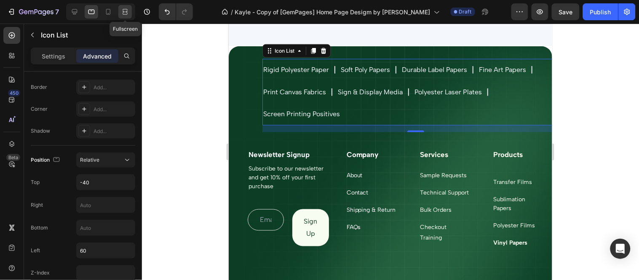
click at [123, 13] on icon at bounding box center [123, 12] width 3 height 2
type input "0"
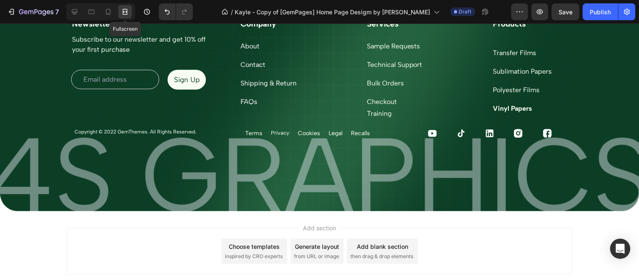
scroll to position [3369, 0]
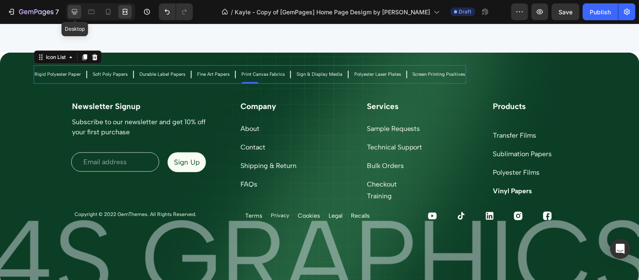
click at [75, 11] on icon at bounding box center [74, 12] width 8 height 8
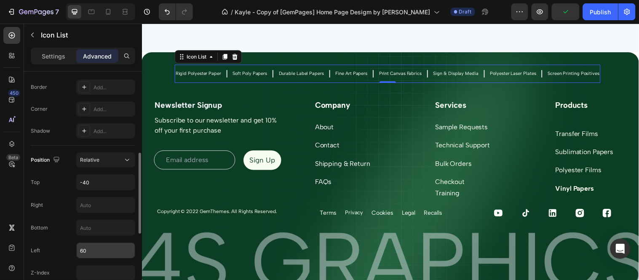
click at [100, 250] on input "60" at bounding box center [106, 250] width 58 height 15
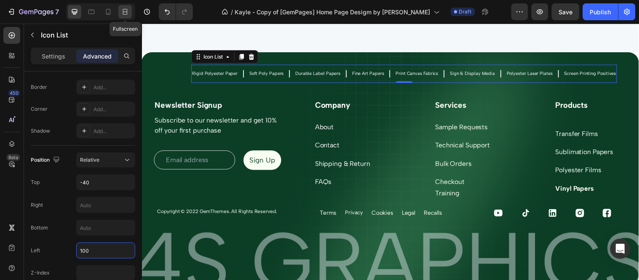
click at [123, 18] on div at bounding box center [124, 11] width 13 height 13
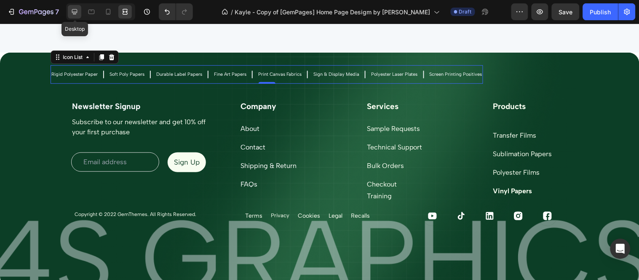
click at [75, 17] on div at bounding box center [74, 11] width 13 height 13
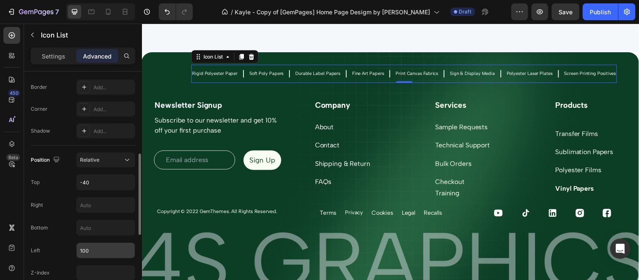
click at [100, 253] on input "100" at bounding box center [106, 250] width 58 height 15
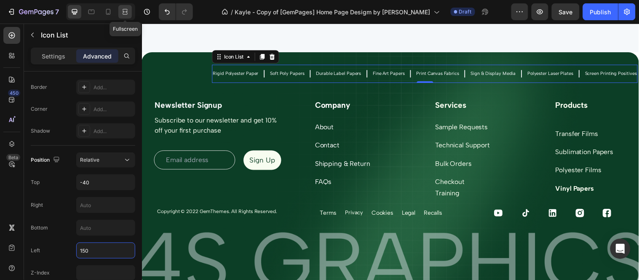
type input "150"
click at [125, 13] on icon at bounding box center [123, 12] width 3 height 2
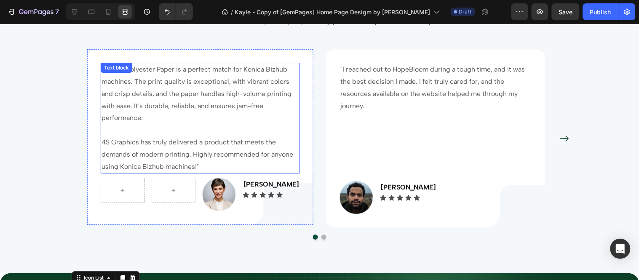
scroll to position [3147, 0]
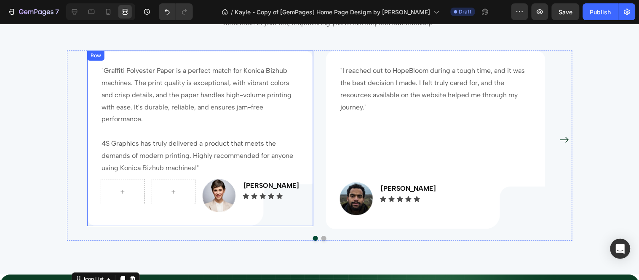
click at [302, 155] on div ""Graffiti Polyester Paper is a perfect match for Konica Bizhub machines. The pr…" at bounding box center [200, 138] width 226 height 176
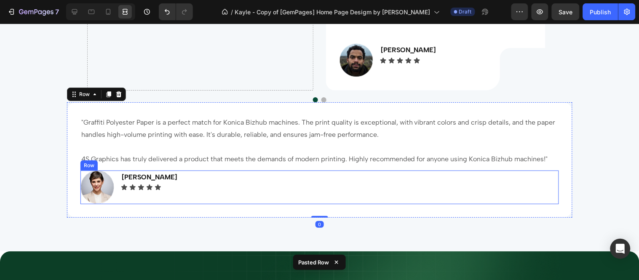
scroll to position [3242, 0]
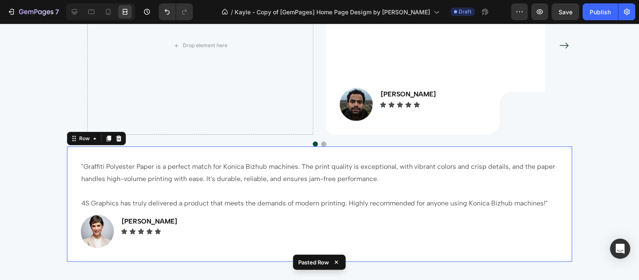
click at [68, 144] on div "Row" at bounding box center [96, 137] width 59 height 13
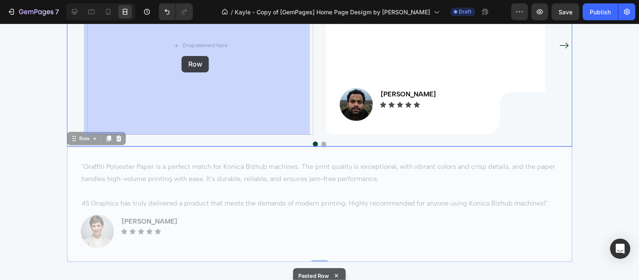
drag, startPoint x: 68, startPoint y: 141, endPoint x: 181, endPoint y: 56, distance: 141.6
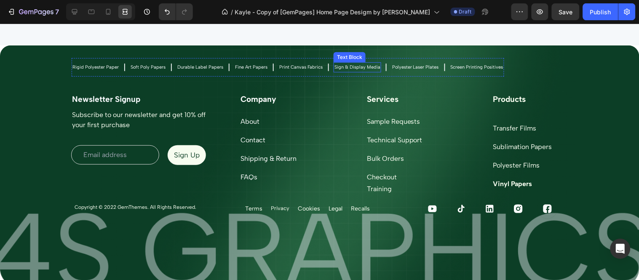
scroll to position [3382, 0]
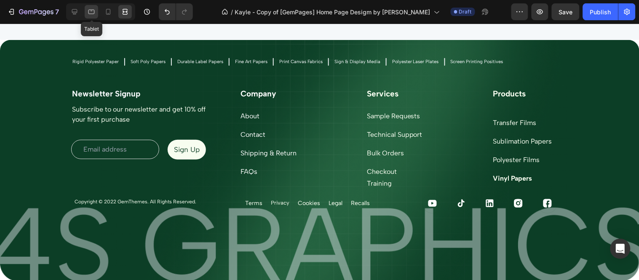
click at [95, 10] on icon at bounding box center [91, 12] width 8 height 8
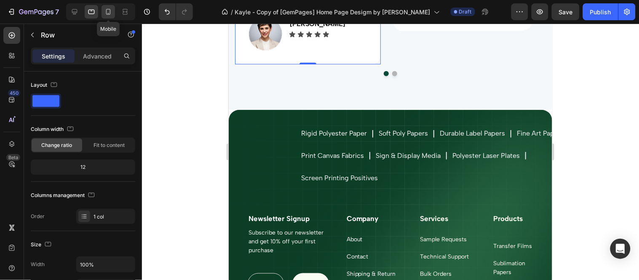
click at [107, 14] on icon at bounding box center [108, 12] width 8 height 8
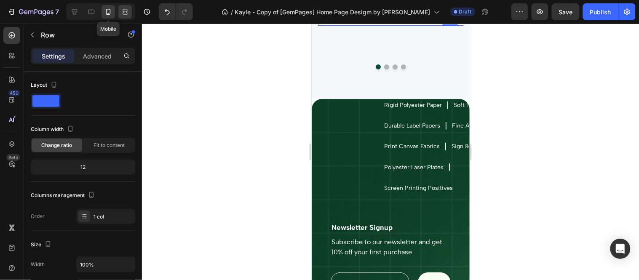
click at [121, 13] on icon at bounding box center [125, 12] width 8 height 8
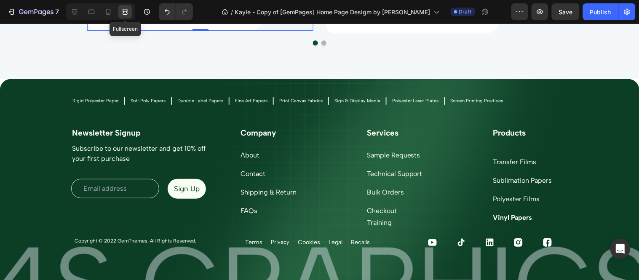
scroll to position [3145, 0]
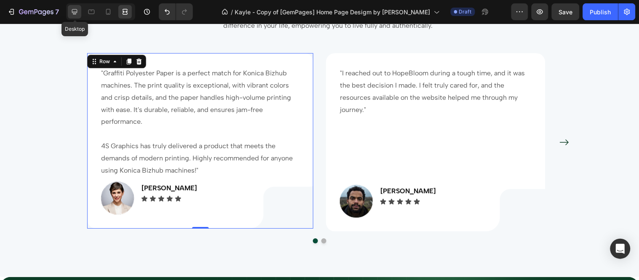
click at [75, 13] on icon at bounding box center [74, 11] width 5 height 5
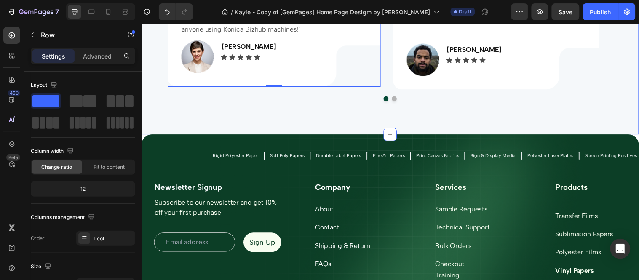
scroll to position [3332, 0]
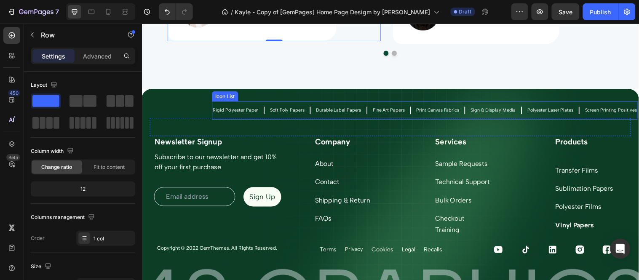
click at [268, 104] on div "Icon" at bounding box center [266, 111] width 8 height 17
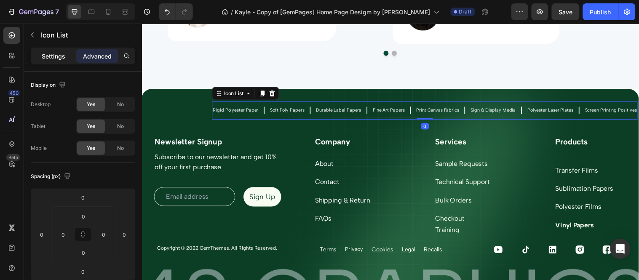
click at [55, 56] on p "Settings" at bounding box center [54, 56] width 24 height 9
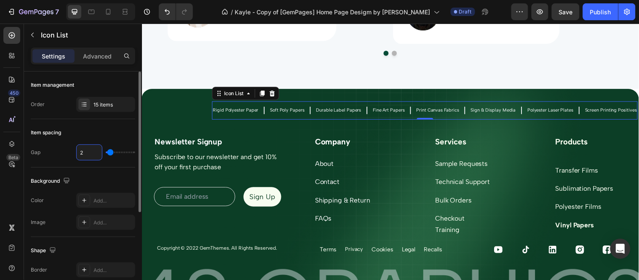
click at [89, 152] on input "2" at bounding box center [89, 152] width 25 height 15
type input "5"
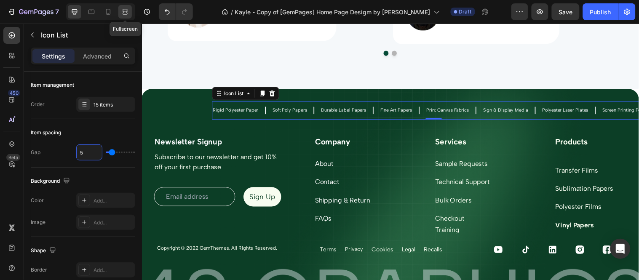
click at [121, 11] on icon at bounding box center [125, 12] width 8 height 8
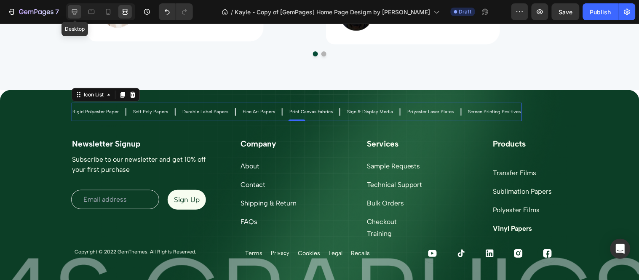
click at [74, 6] on div at bounding box center [74, 11] width 13 height 13
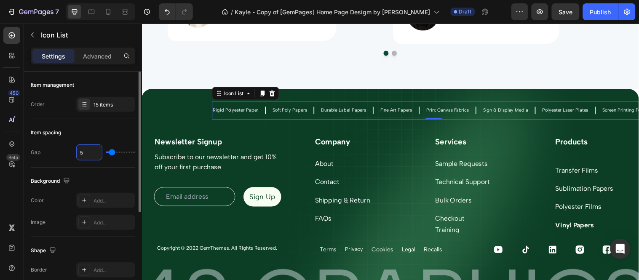
click at [83, 152] on input "5" at bounding box center [89, 152] width 25 height 15
type input "1"
type input "10"
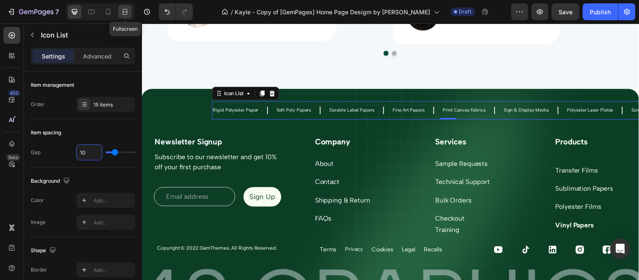
type input "10"
click at [122, 10] on icon at bounding box center [125, 12] width 8 height 8
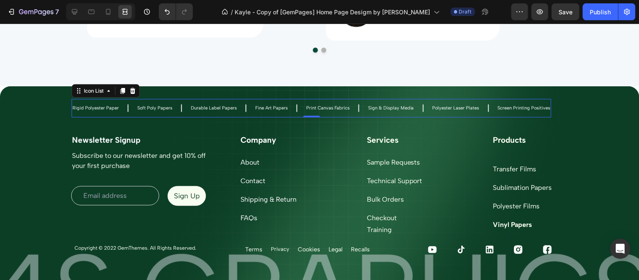
scroll to position [3332, 0]
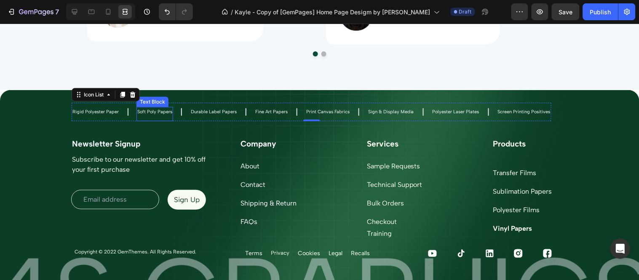
click at [157, 110] on p "Soft Poly Papers" at bounding box center [154, 111] width 35 height 8
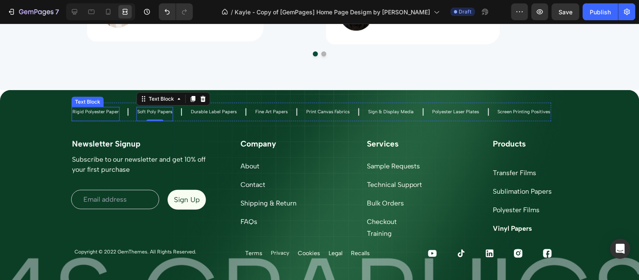
click at [103, 111] on p "Rigid Polyester Paper" at bounding box center [95, 111] width 46 height 8
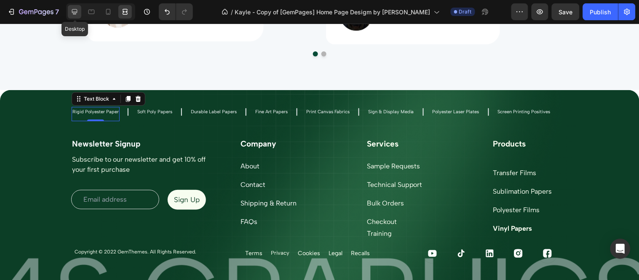
click at [68, 14] on div at bounding box center [74, 11] width 13 height 13
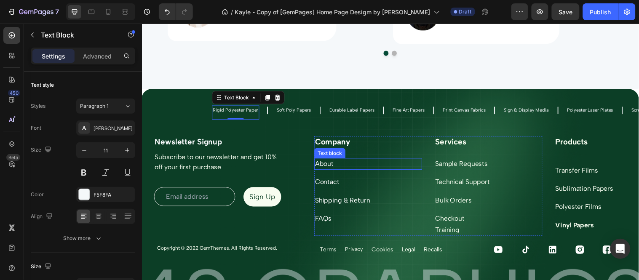
click at [318, 162] on link "About" at bounding box center [327, 166] width 19 height 8
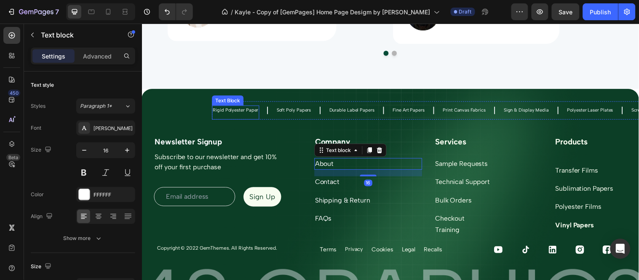
click at [241, 109] on p "Rigid Polyester Paper" at bounding box center [237, 111] width 46 height 8
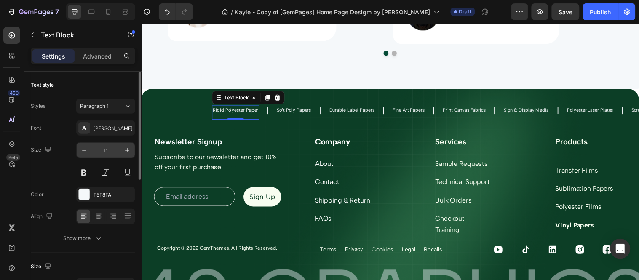
click at [102, 152] on input "11" at bounding box center [106, 150] width 28 height 15
type input "16"
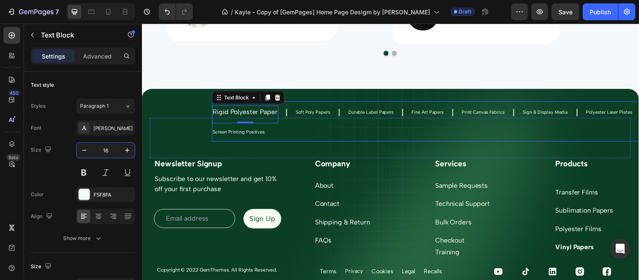
click at [309, 110] on p "Soft Poly Papers" at bounding box center [315, 113] width 35 height 8
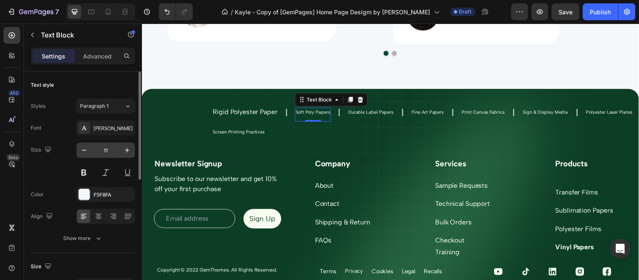
click at [114, 150] on input "11" at bounding box center [106, 150] width 28 height 15
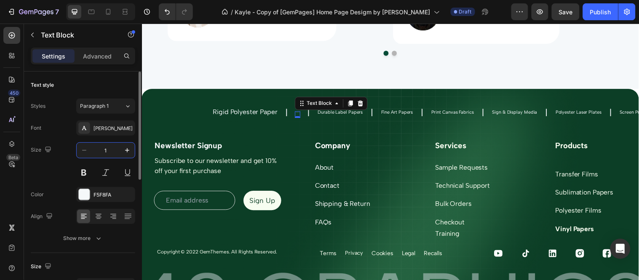
type input "16"
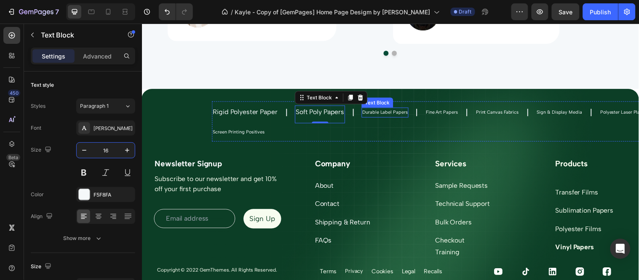
click at [390, 107] on div "Durable Label Papers Text Block" at bounding box center [389, 113] width 48 height 19
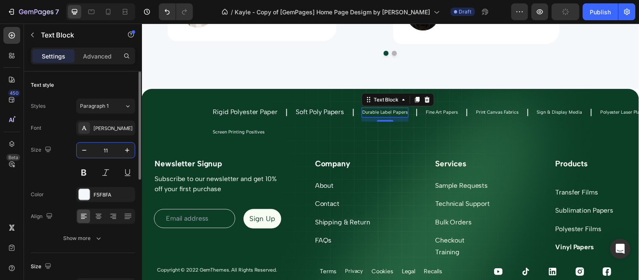
click at [114, 148] on input "11" at bounding box center [106, 150] width 28 height 15
type input "16"
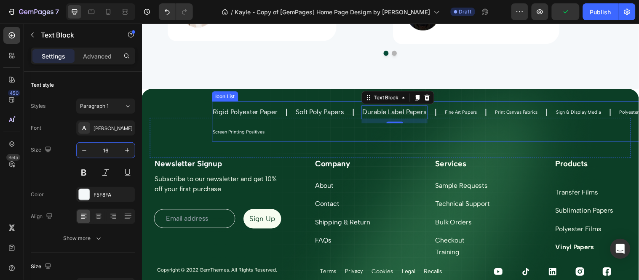
click at [454, 107] on div "Fine Art Papers Text Block" at bounding box center [466, 113] width 34 height 19
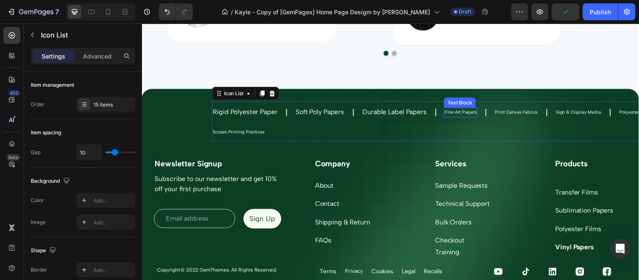
click at [457, 109] on div "Fine Art Papers Text Block" at bounding box center [466, 114] width 34 height 10
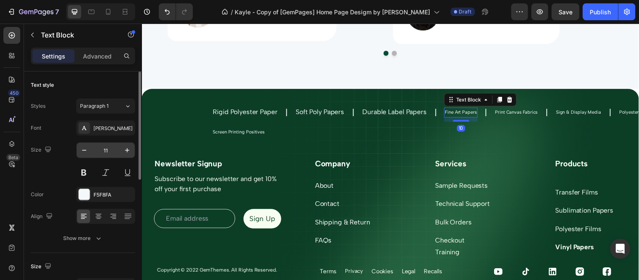
click at [111, 150] on input "11" at bounding box center [106, 150] width 28 height 15
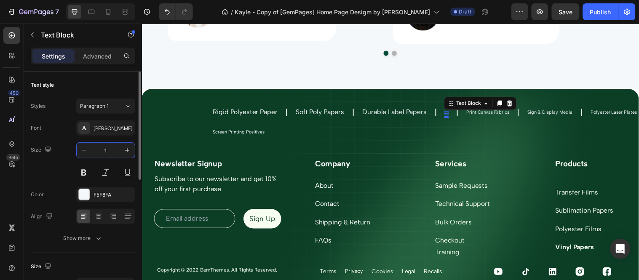
type input "16"
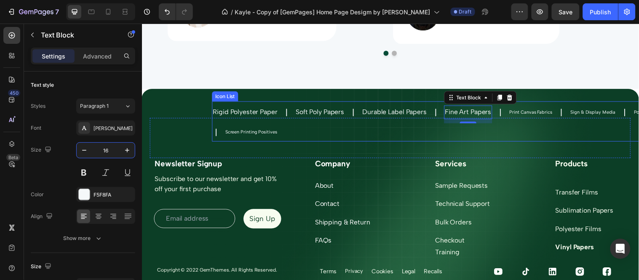
click at [527, 107] on div "Print Canvas Fabrics Text Block" at bounding box center [536, 113] width 45 height 19
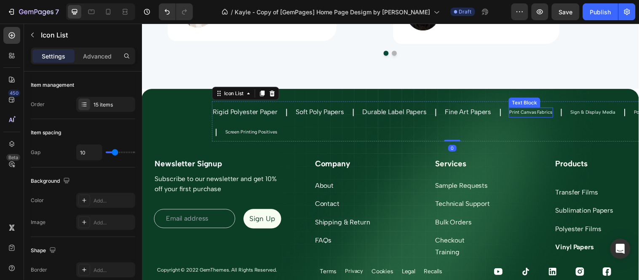
click at [533, 109] on p "Print Canvas Fabrics" at bounding box center [536, 113] width 43 height 8
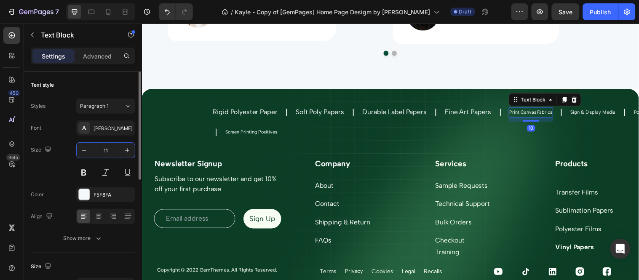
click at [106, 148] on input "11" at bounding box center [106, 150] width 28 height 15
type input "16"
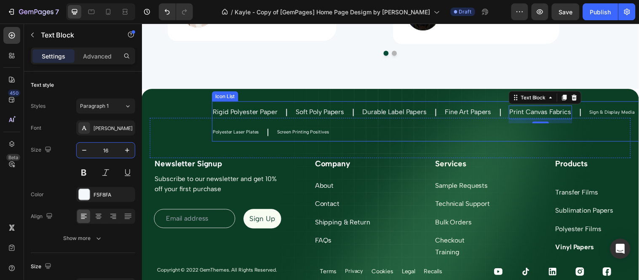
click at [243, 138] on div "Polyester Laser Plates" at bounding box center [237, 134] width 48 height 10
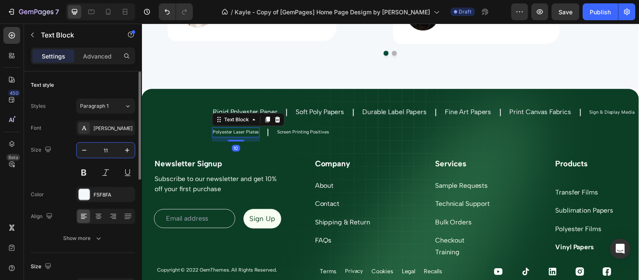
click at [106, 154] on input "11" at bounding box center [106, 150] width 28 height 15
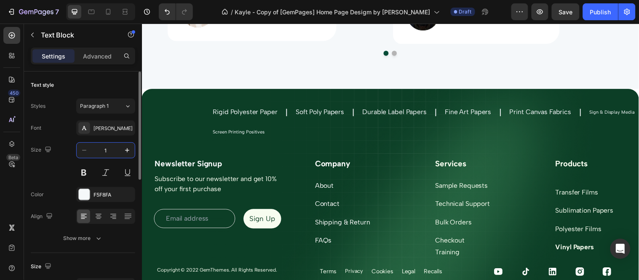
type input "16"
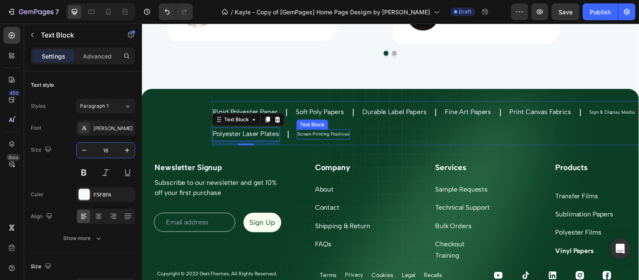
click at [329, 133] on p "Screen Printing Positives" at bounding box center [326, 136] width 53 height 8
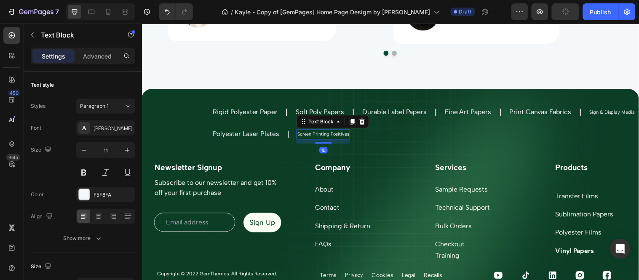
click at [329, 133] on p "Screen Printing Positives" at bounding box center [326, 136] width 53 height 8
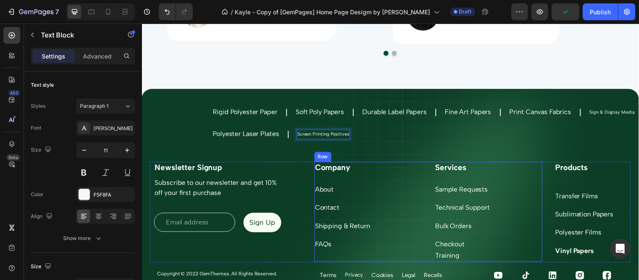
click at [341, 185] on div "Company Heading About Text block Contact Text block Shipping & Return Text bloc…" at bounding box center [371, 214] width 109 height 101
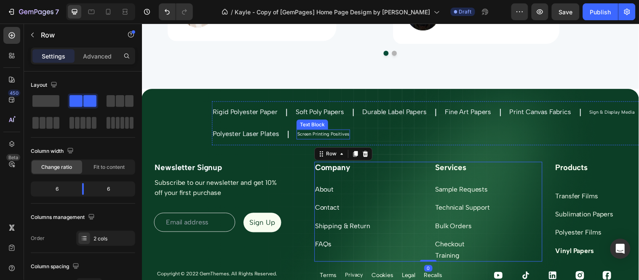
click at [329, 138] on p "Screen Printing Positives" at bounding box center [326, 136] width 53 height 8
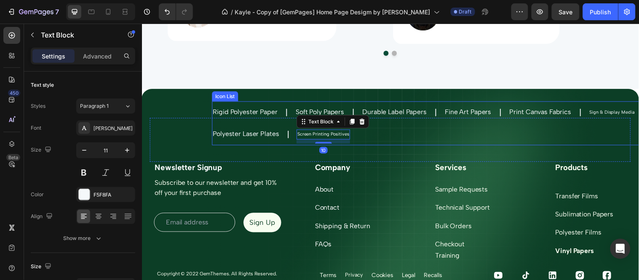
click at [383, 144] on div "Rigid Polyester Paper Text Block Icon Soft Poly Papers Text Block Icon Durable …" at bounding box center [457, 124] width 488 height 45
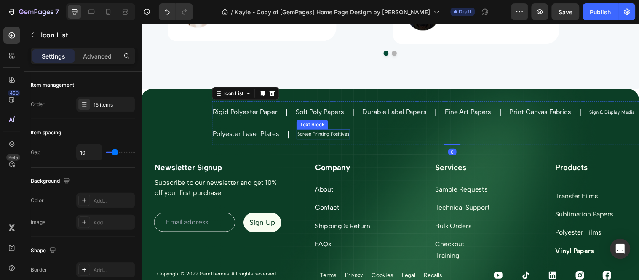
click at [333, 138] on p "Screen Printing Positives" at bounding box center [326, 136] width 53 height 8
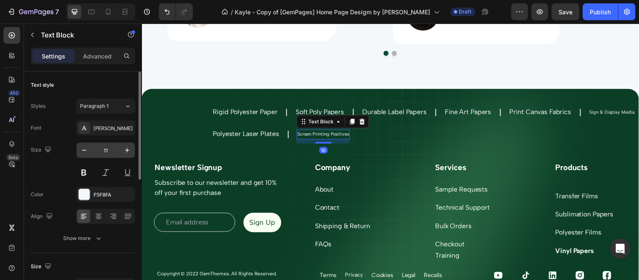
click at [114, 152] on input "11" at bounding box center [106, 150] width 28 height 15
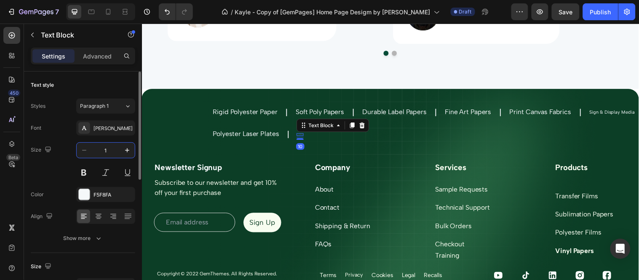
type input "16"
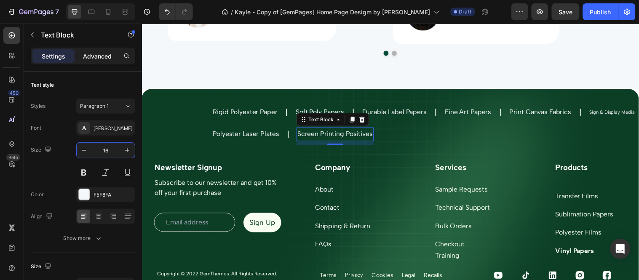
click at [98, 62] on div "Advanced" at bounding box center [97, 55] width 42 height 13
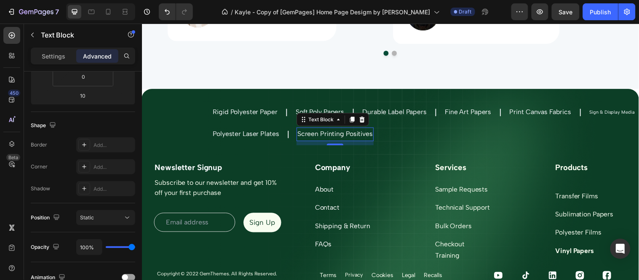
scroll to position [317, 0]
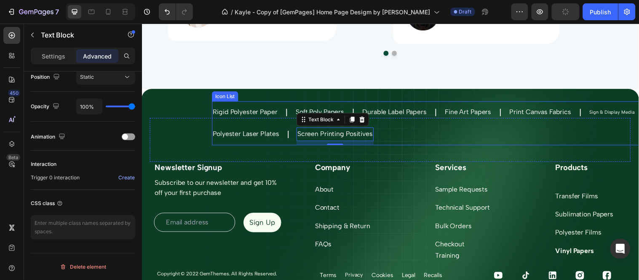
click at [250, 104] on div "Rigid Polyester Paper Text Block" at bounding box center [246, 113] width 67 height 22
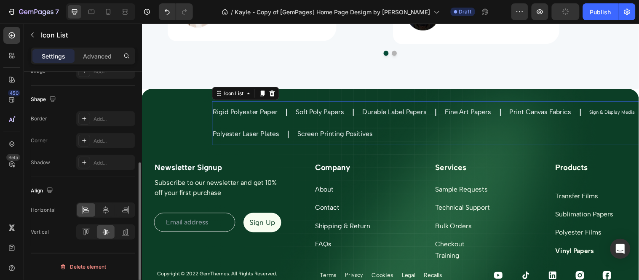
scroll to position [0, 0]
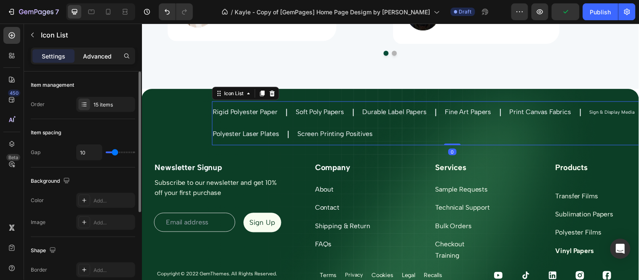
click at [104, 58] on p "Advanced" at bounding box center [97, 56] width 29 height 9
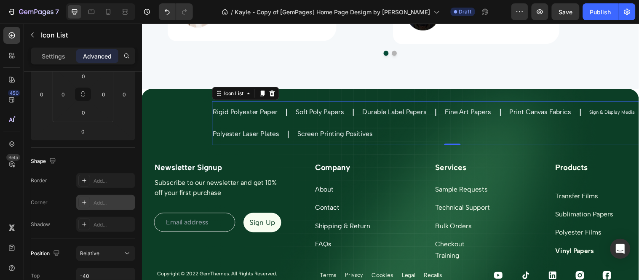
scroll to position [280, 0]
